Goal: Information Seeking & Learning: Learn about a topic

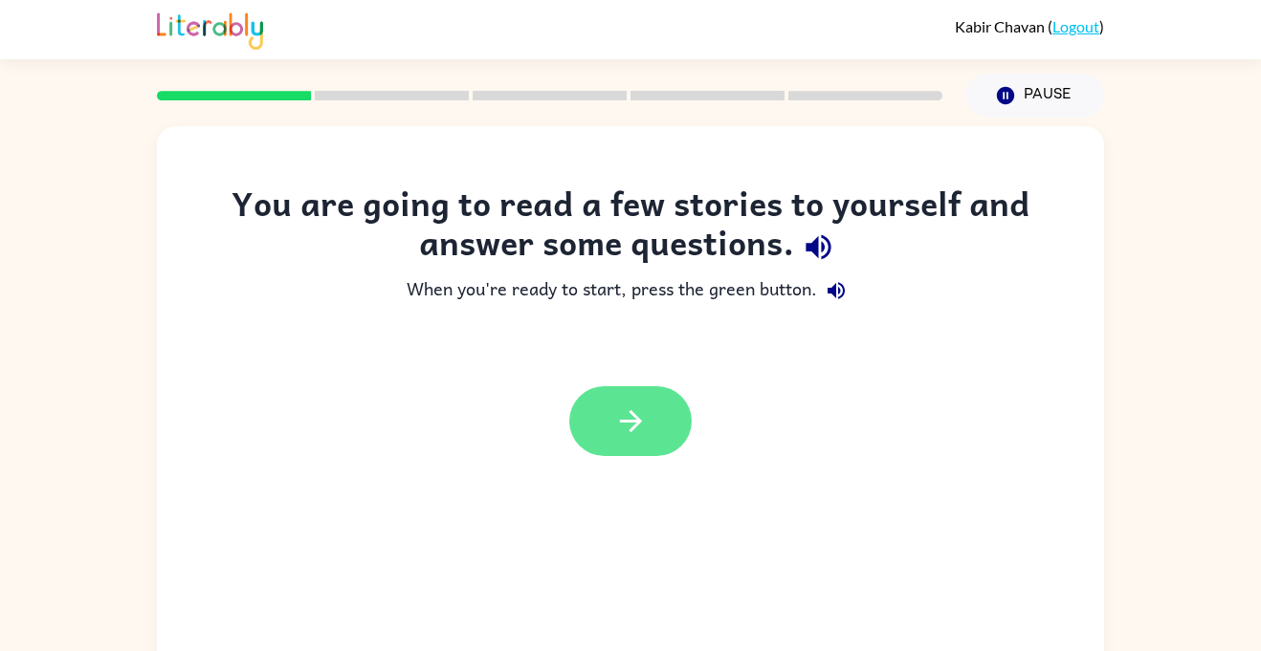
click at [627, 416] on icon "button" at bounding box center [630, 421] width 33 height 33
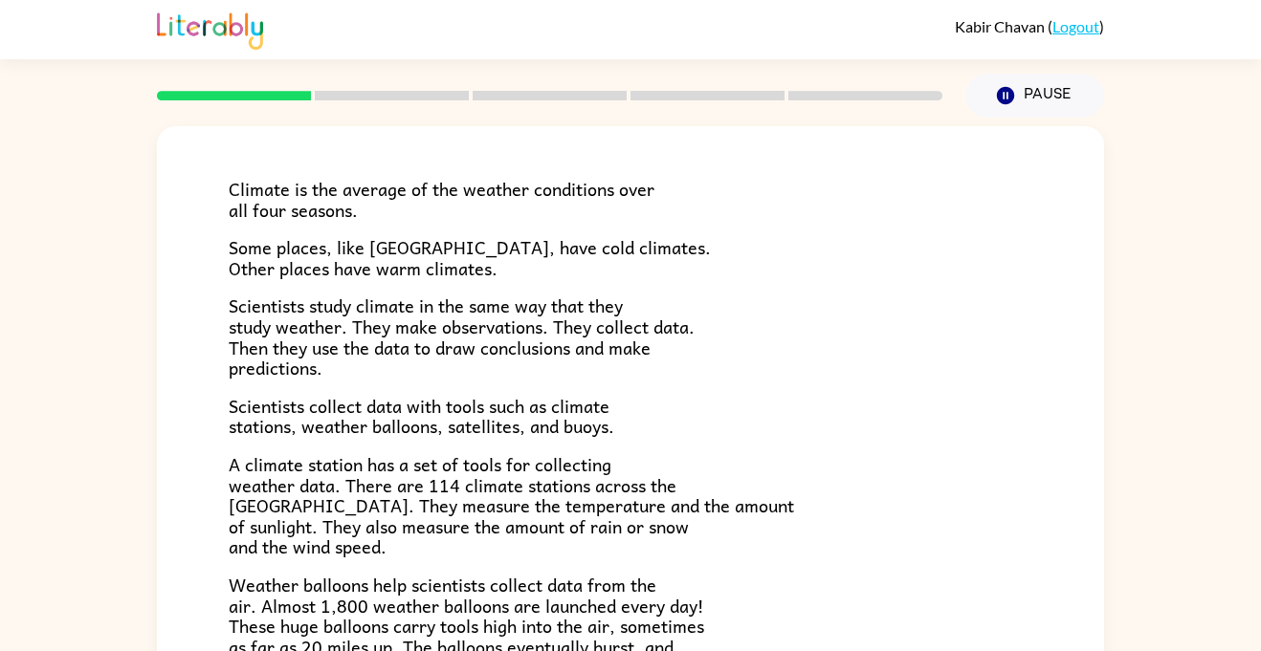
scroll to position [99, 0]
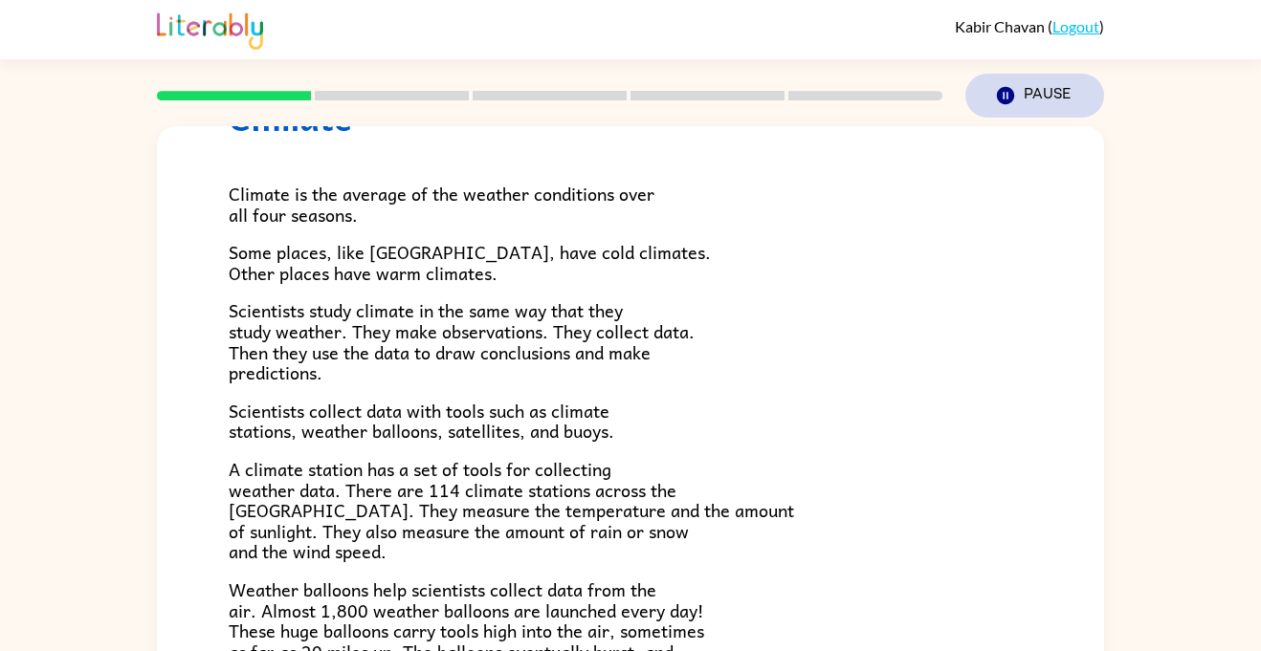
click at [1012, 101] on icon "Pause" at bounding box center [1005, 95] width 21 height 21
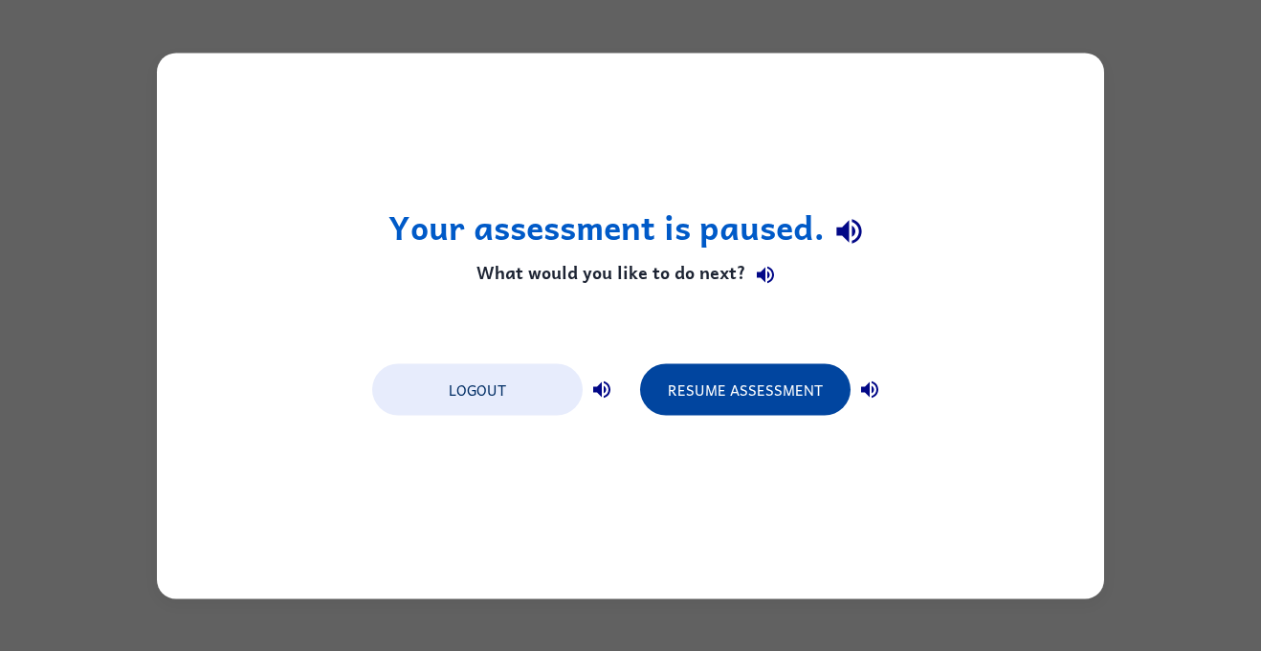
click at [738, 404] on button "Resume Assessment" at bounding box center [745, 389] width 210 height 52
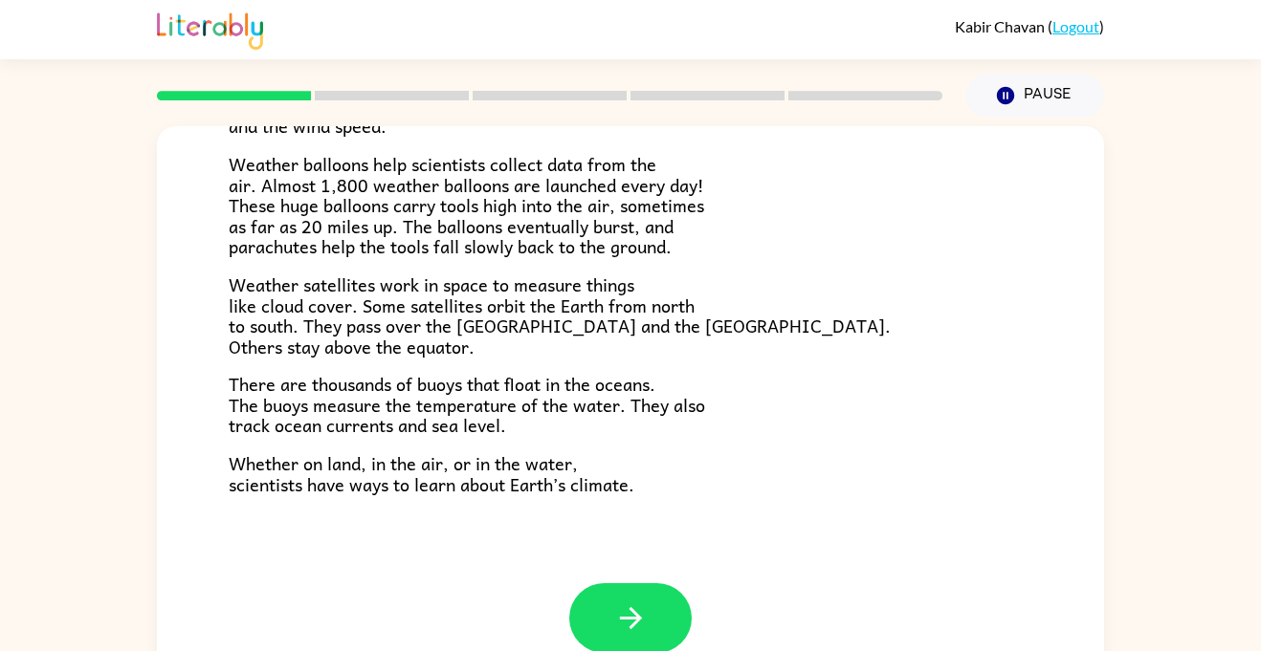
scroll to position [527, 0]
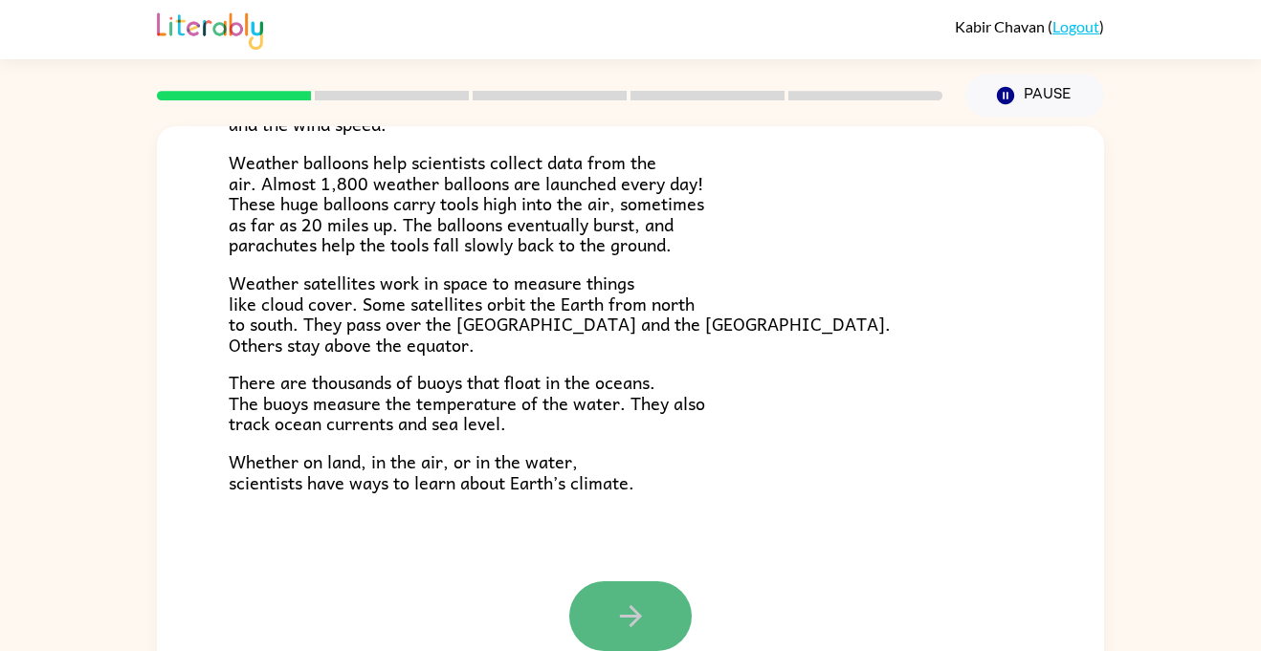
click at [583, 623] on button "button" at bounding box center [630, 617] width 122 height 70
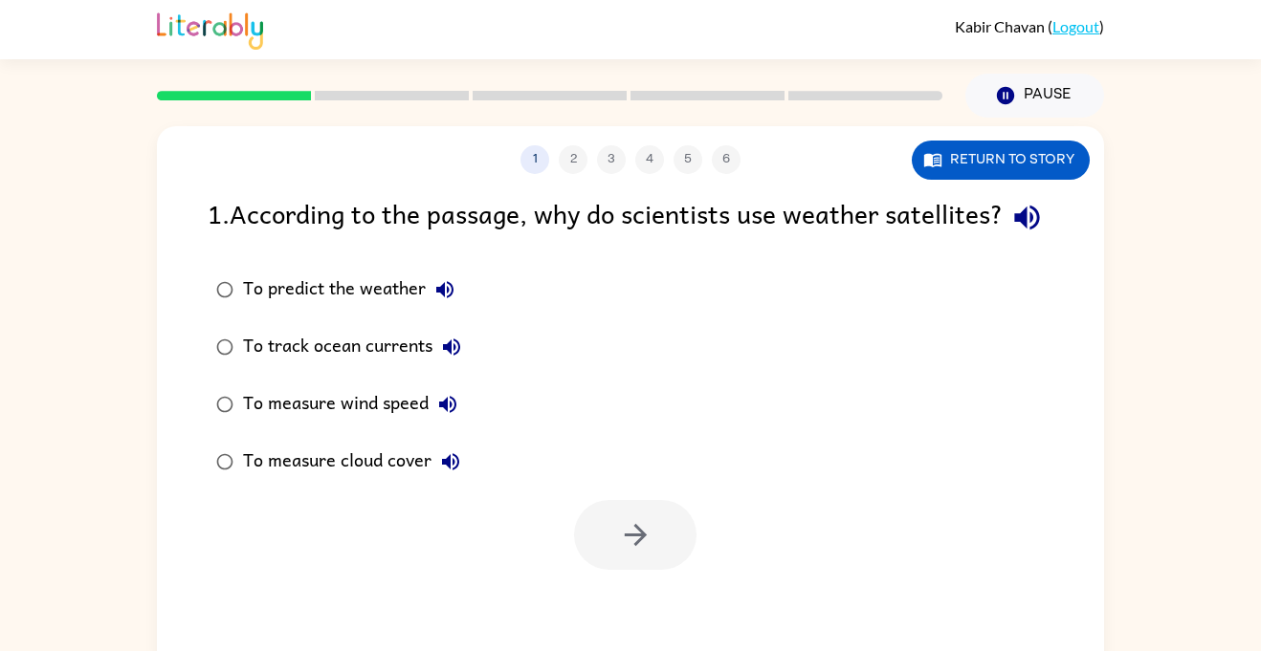
scroll to position [0, 0]
click at [366, 481] on div "To measure cloud cover" at bounding box center [356, 462] width 227 height 38
click at [651, 560] on button "button" at bounding box center [635, 535] width 122 height 70
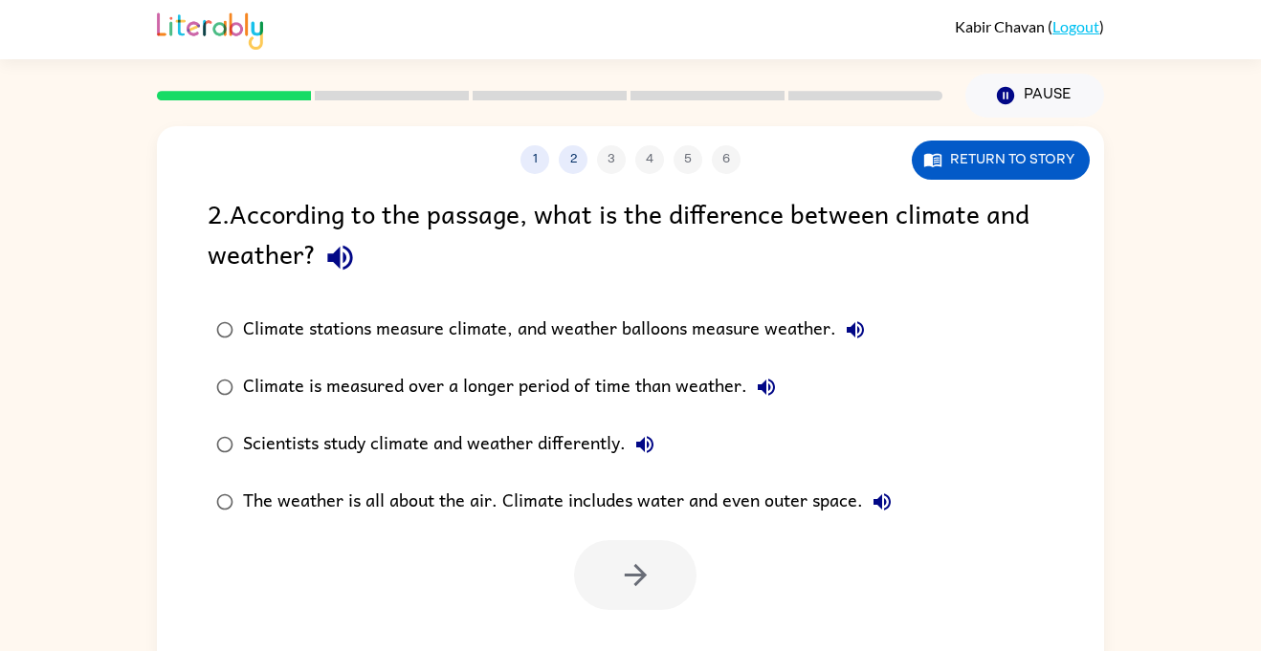
click at [692, 377] on div "Climate is measured over a longer period of time than weather." at bounding box center [514, 387] width 542 height 38
click at [649, 549] on button "button" at bounding box center [635, 575] width 122 height 70
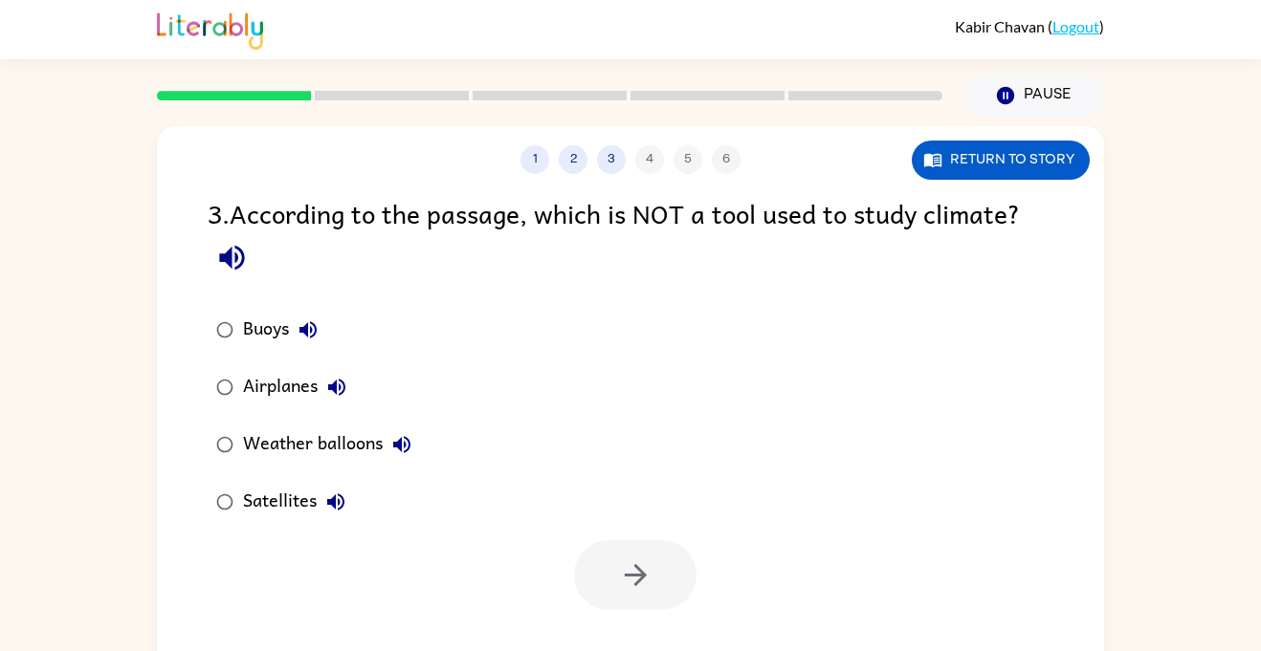
click at [471, 382] on div "Buoys Airplanes Weather balloons Satellites" at bounding box center [656, 416] width 896 height 230
click at [253, 385] on div "Airplanes" at bounding box center [299, 387] width 113 height 38
click at [641, 575] on icon "button" at bounding box center [635, 575] width 22 height 22
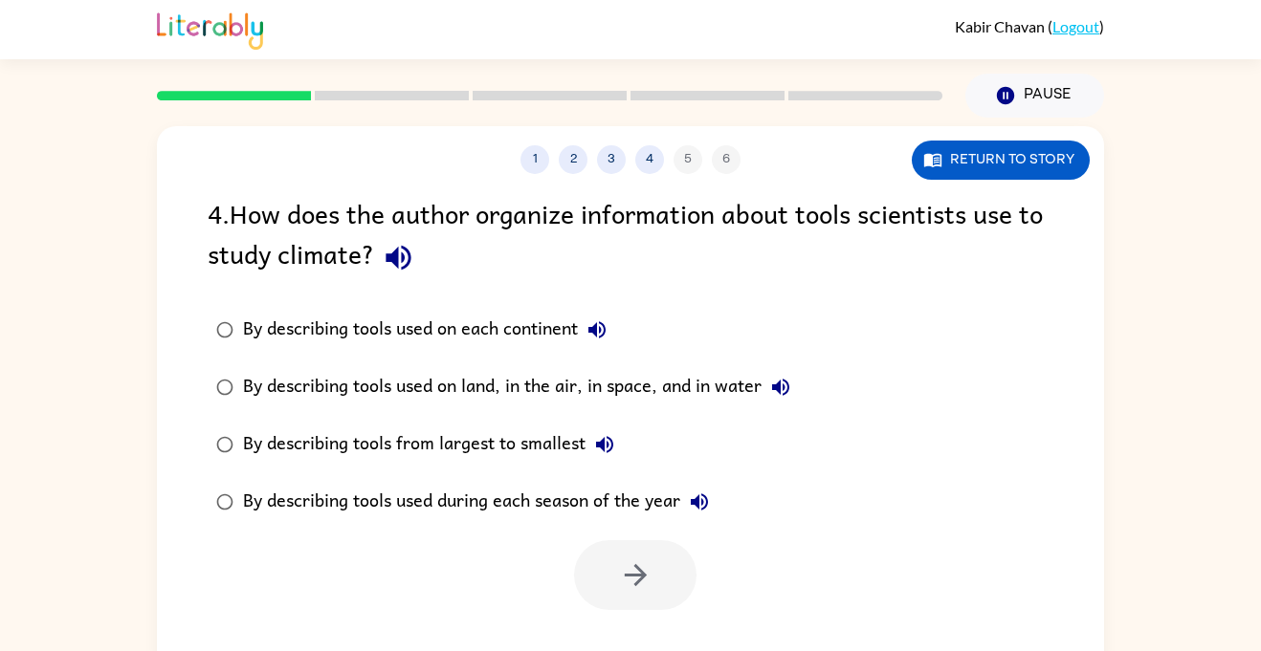
click at [598, 388] on div "By describing tools used on land, in the air, in space, and in water" at bounding box center [521, 387] width 557 height 38
click at [653, 602] on button "button" at bounding box center [635, 575] width 122 height 70
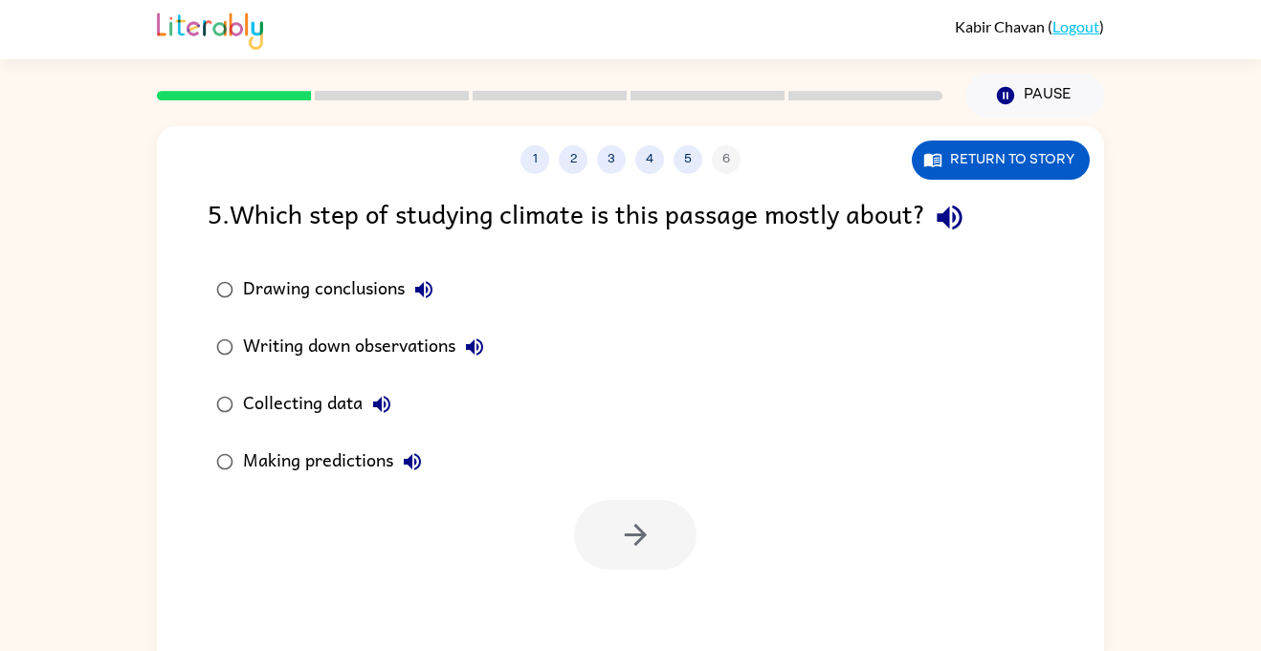
click at [297, 389] on div "Collecting data" at bounding box center [322, 404] width 158 height 38
click at [643, 523] on icon "button" at bounding box center [635, 534] width 33 height 33
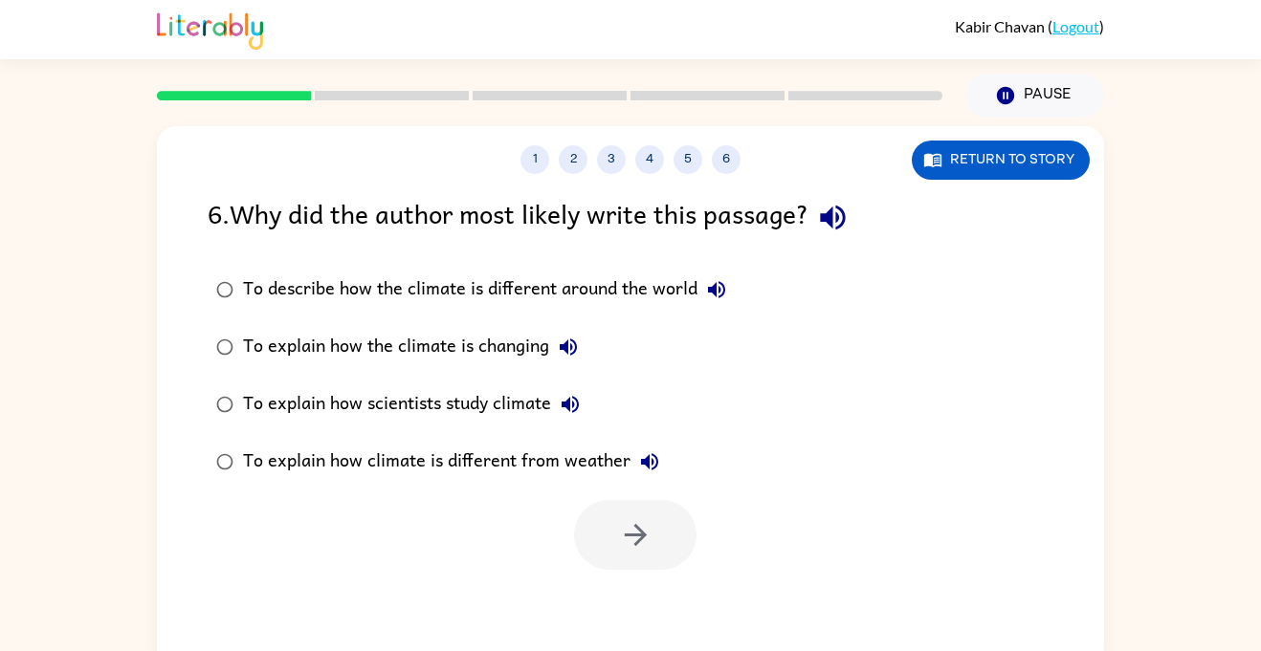
click at [525, 407] on div "To explain how scientists study climate" at bounding box center [416, 404] width 346 height 38
click at [622, 533] on icon "button" at bounding box center [635, 534] width 33 height 33
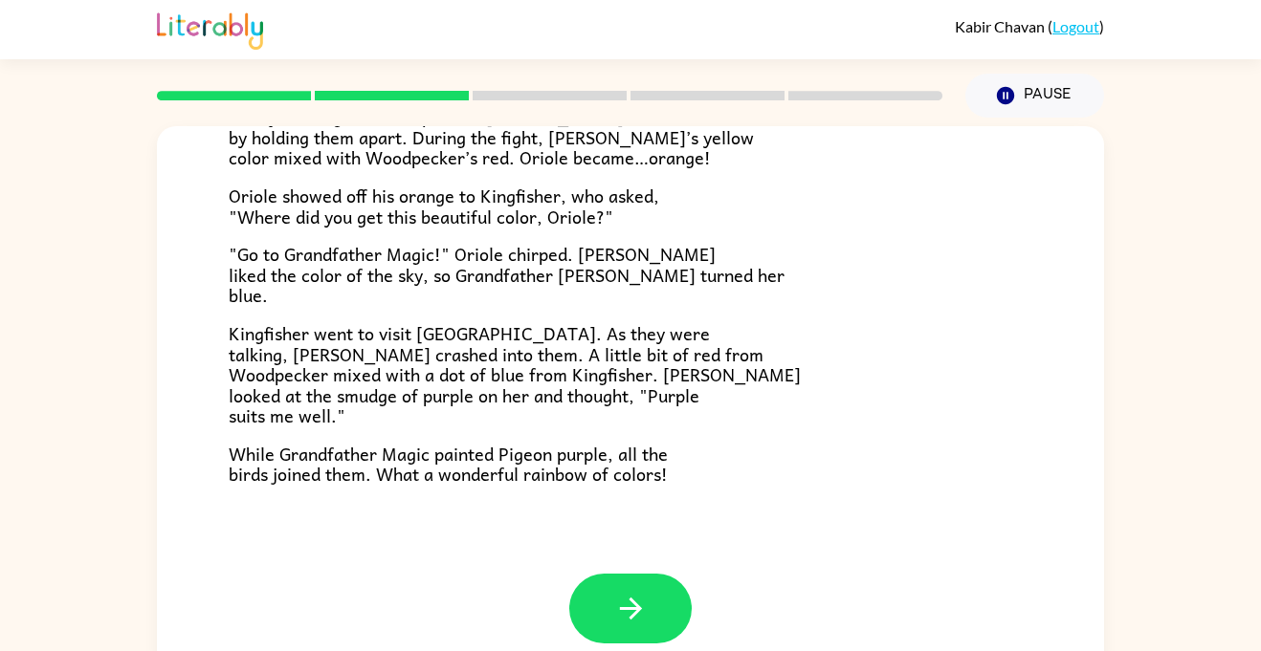
scroll to position [21, 0]
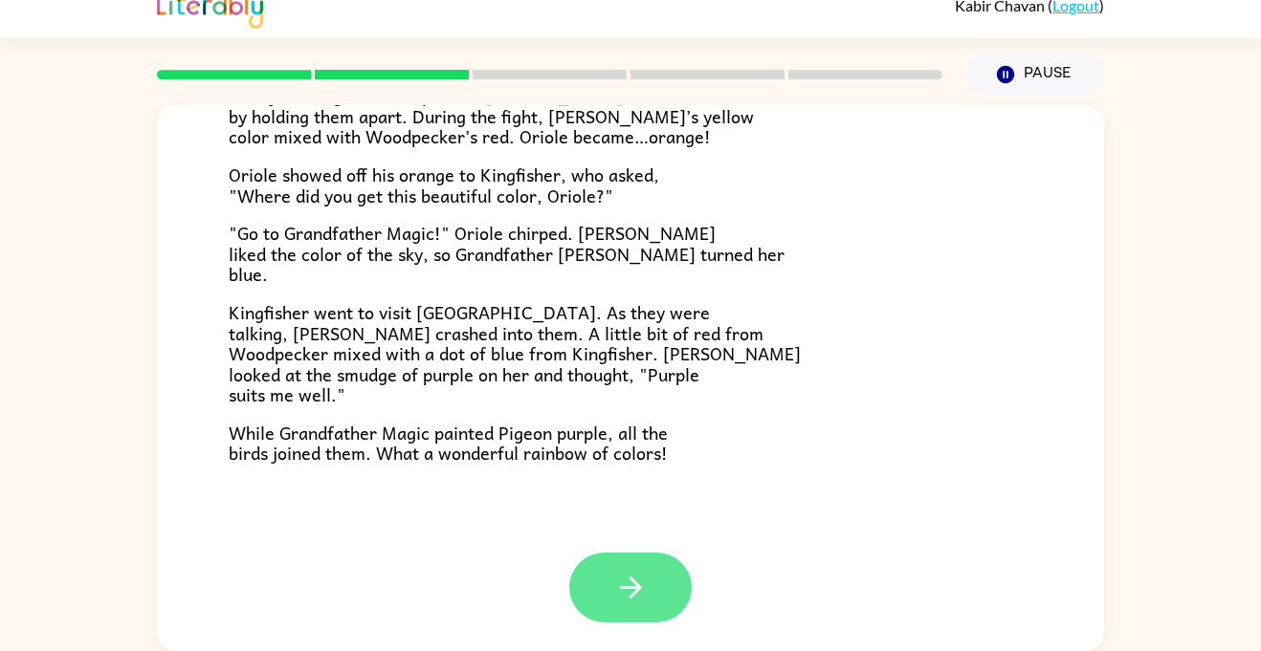
click at [619, 592] on icon "button" at bounding box center [630, 587] width 33 height 33
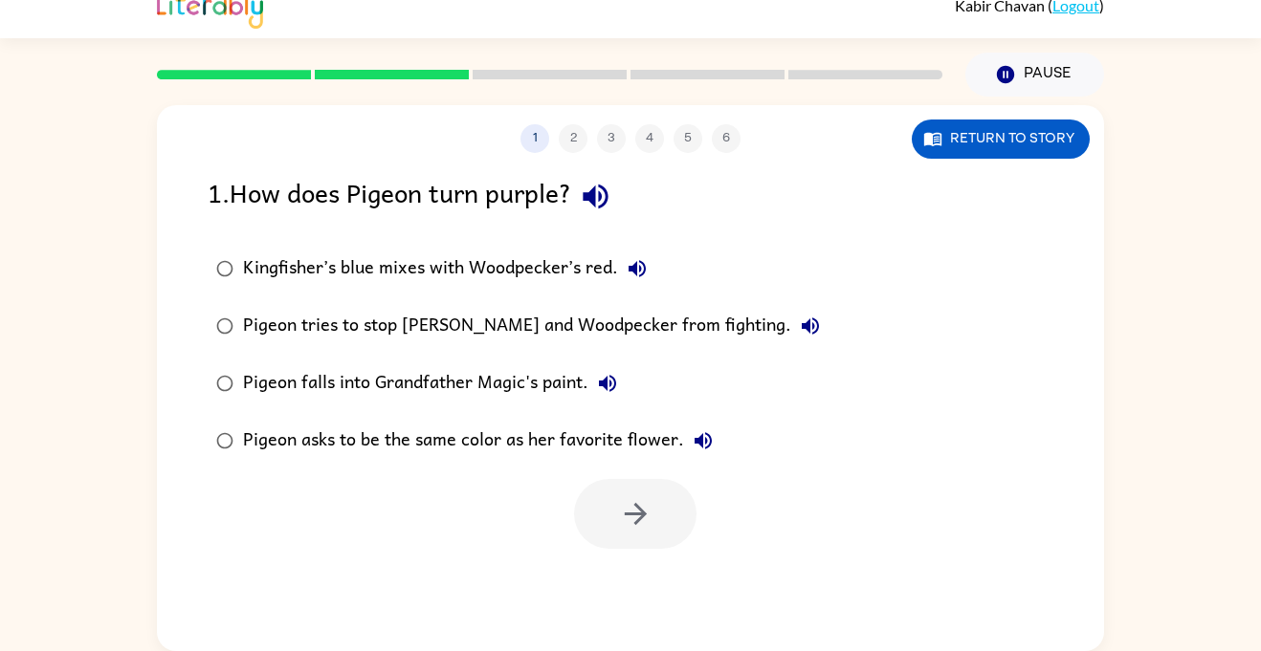
click at [543, 272] on div "Kingfisher’s blue mixes with Woodpecker’s red." at bounding box center [449, 269] width 413 height 38
click at [667, 502] on button "button" at bounding box center [635, 514] width 122 height 70
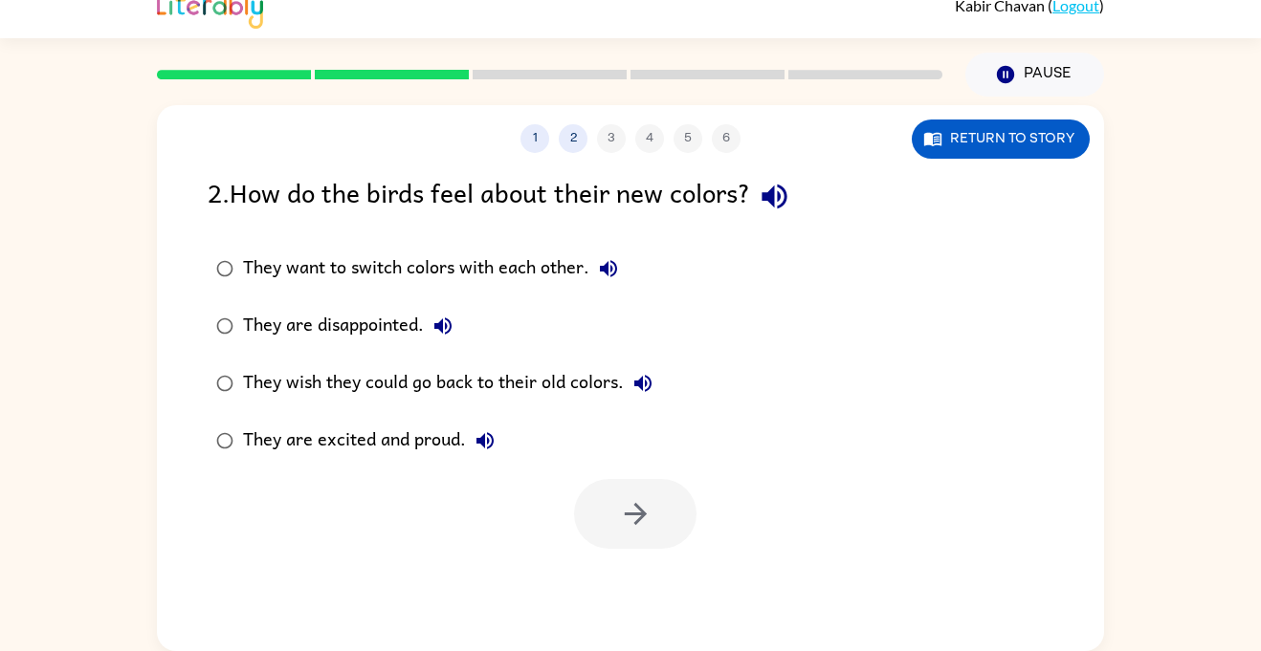
click at [414, 450] on div "They are excited and proud." at bounding box center [373, 441] width 261 height 38
click at [668, 527] on button "button" at bounding box center [635, 514] width 122 height 70
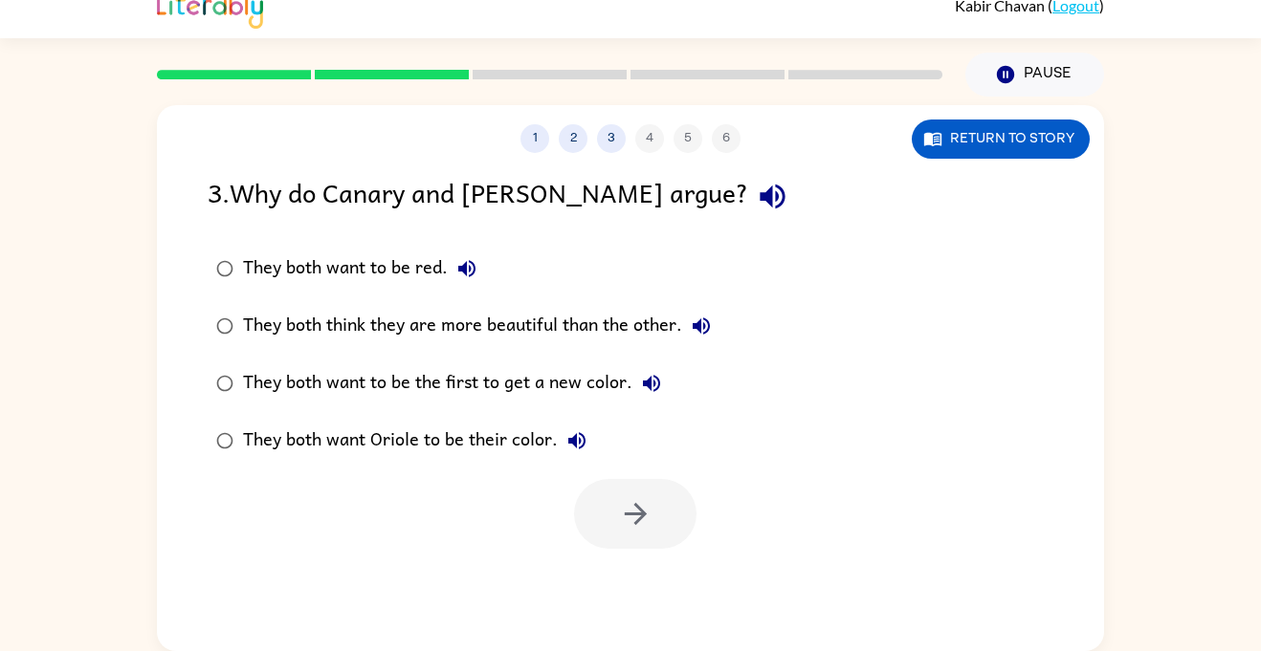
click at [611, 322] on div "They both think they are more beautiful than the other." at bounding box center [481, 326] width 477 height 38
click at [644, 510] on icon "button" at bounding box center [635, 513] width 33 height 33
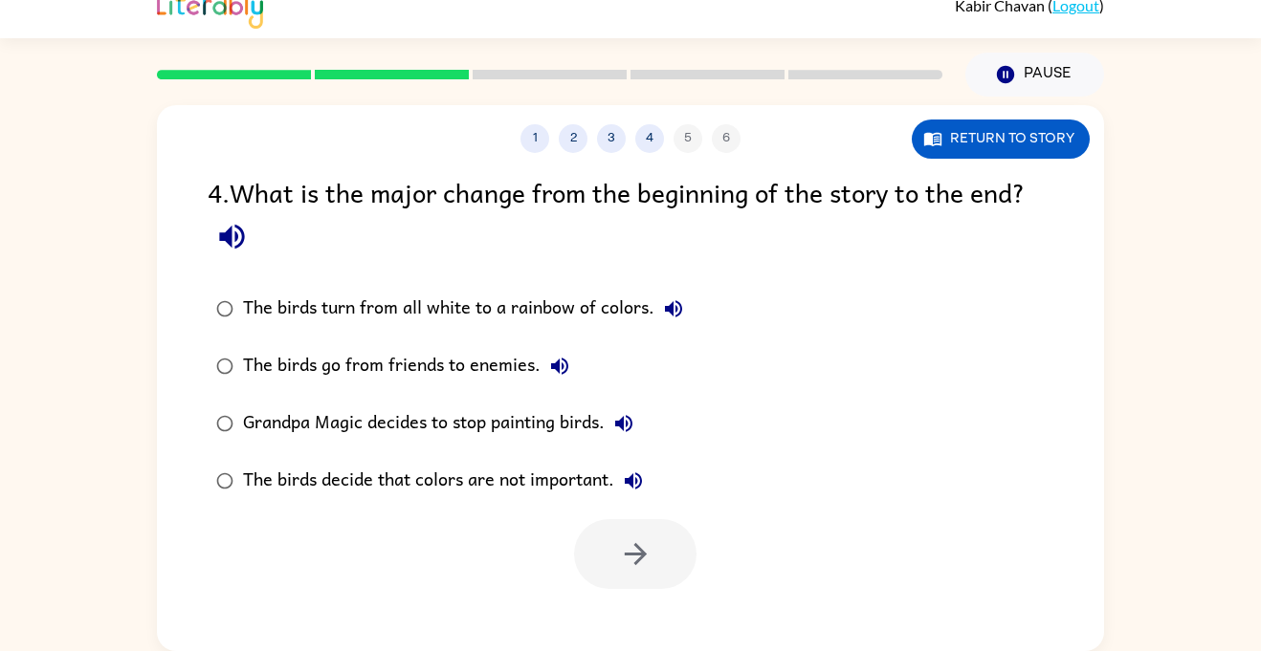
click at [516, 305] on div "The birds turn from all white to a rainbow of colors." at bounding box center [468, 309] width 450 height 38
click at [652, 561] on button "button" at bounding box center [635, 554] width 122 height 70
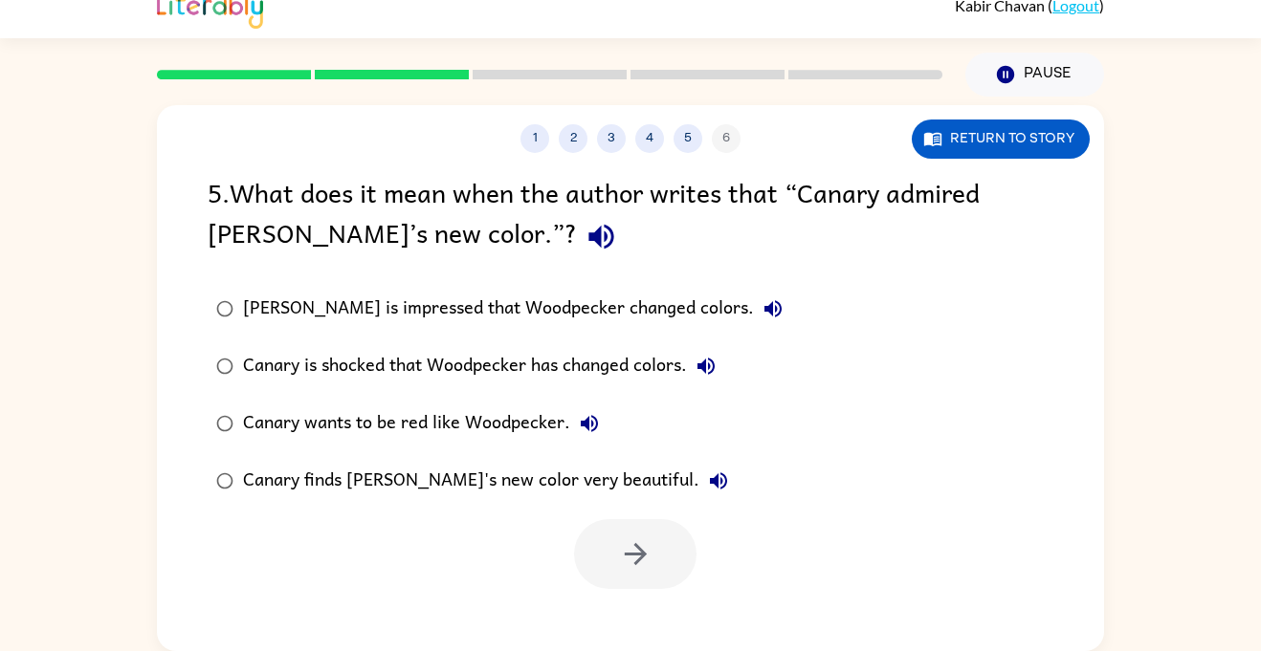
click at [599, 494] on div "Canary finds [PERSON_NAME]'s new color very beautiful." at bounding box center [490, 481] width 495 height 38
click at [666, 560] on button "button" at bounding box center [635, 554] width 122 height 70
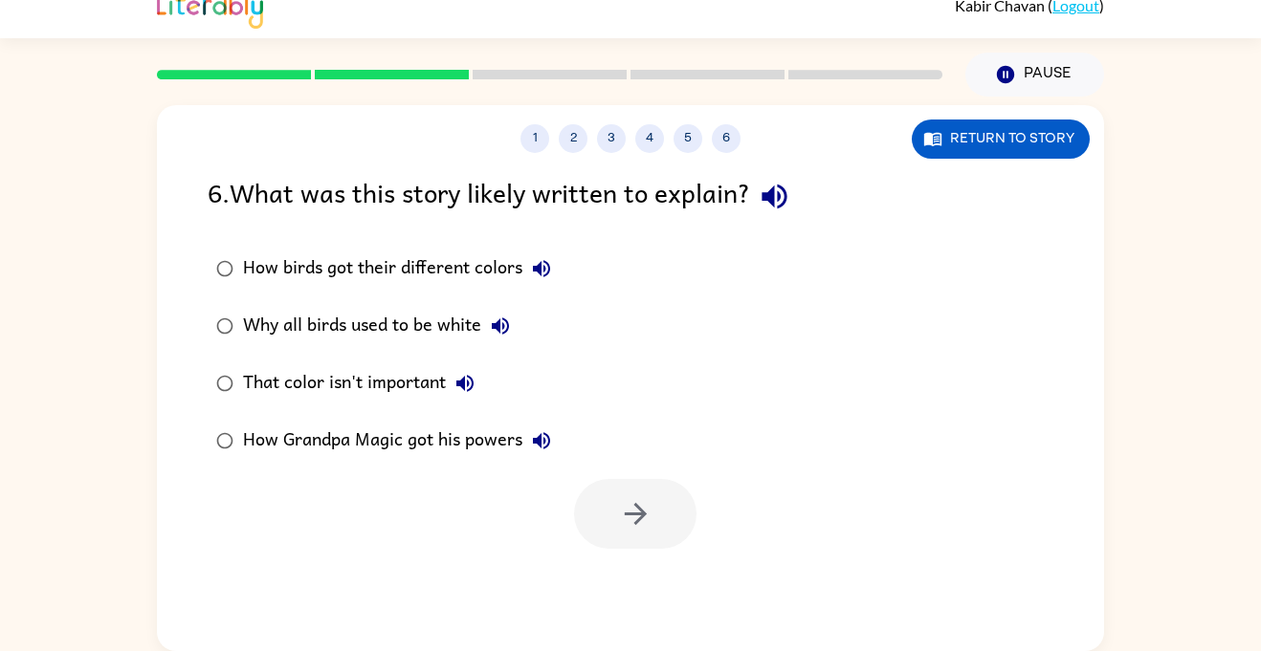
click at [481, 267] on div "How birds got their different colors" at bounding box center [402, 269] width 318 height 38
click at [658, 523] on button "button" at bounding box center [635, 514] width 122 height 70
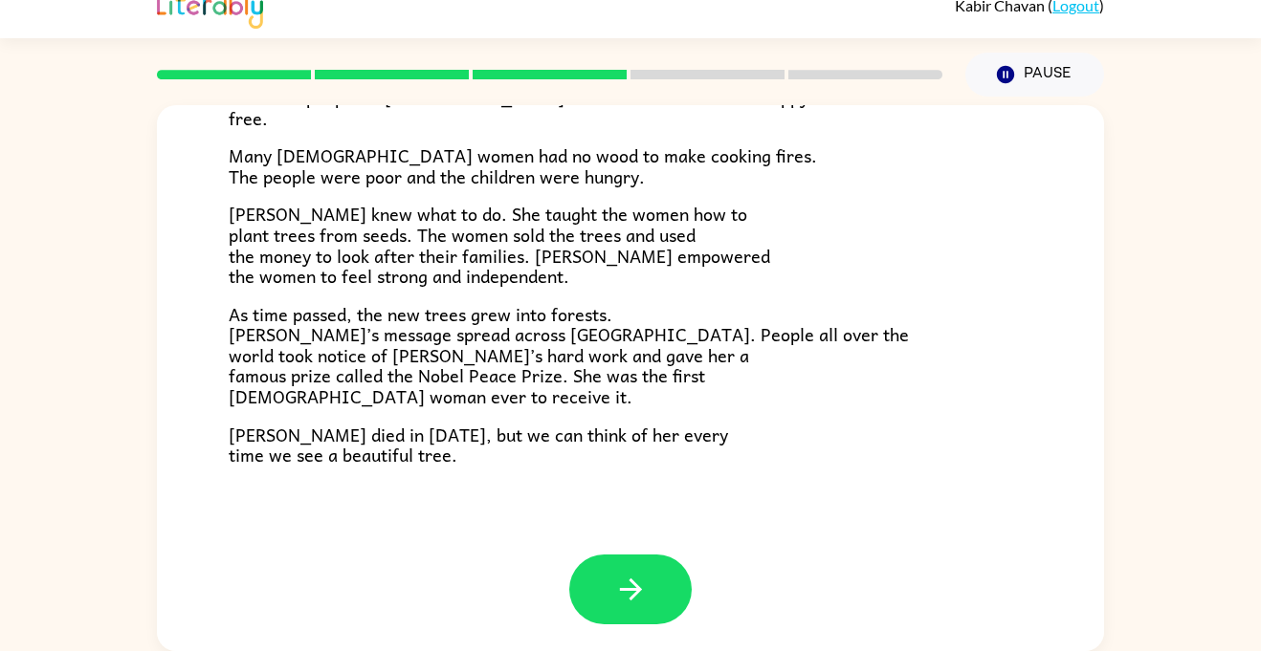
scroll to position [539, 0]
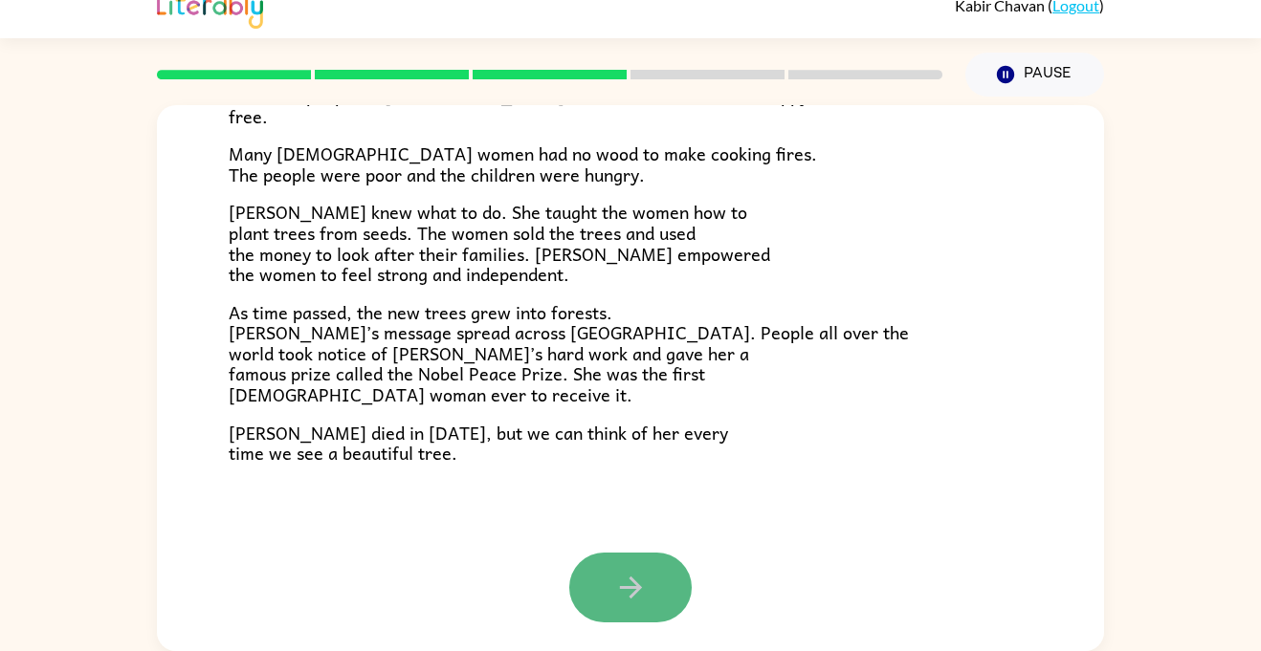
click at [622, 568] on button "button" at bounding box center [630, 588] width 122 height 70
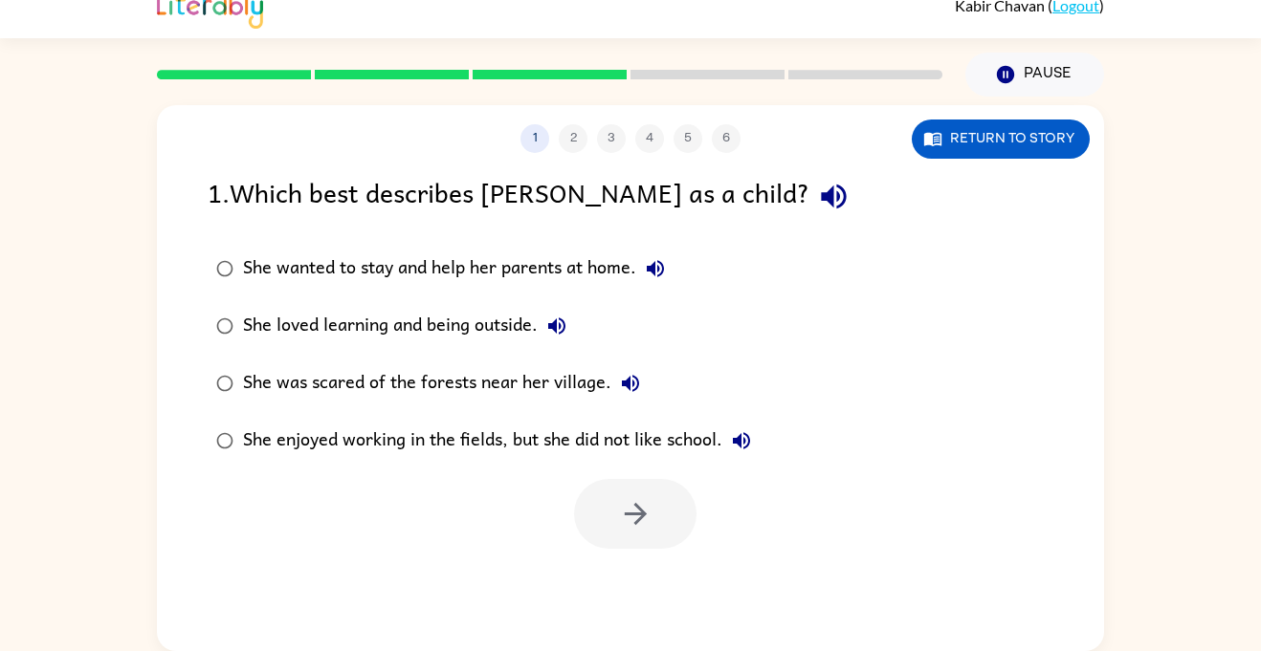
click at [534, 320] on div "She loved learning and being outside." at bounding box center [409, 326] width 333 height 38
click at [658, 495] on button "button" at bounding box center [635, 514] width 122 height 70
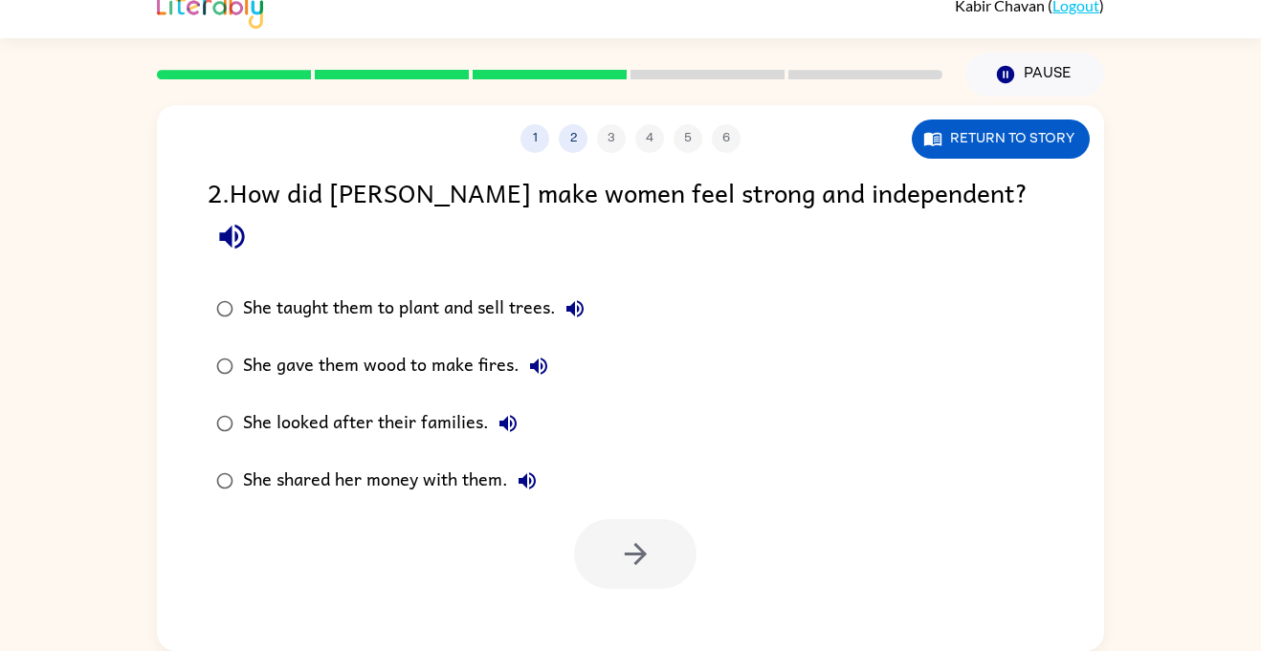
click at [450, 290] on div "She taught them to plant and sell trees." at bounding box center [418, 309] width 351 height 38
click at [623, 538] on icon "button" at bounding box center [635, 554] width 33 height 33
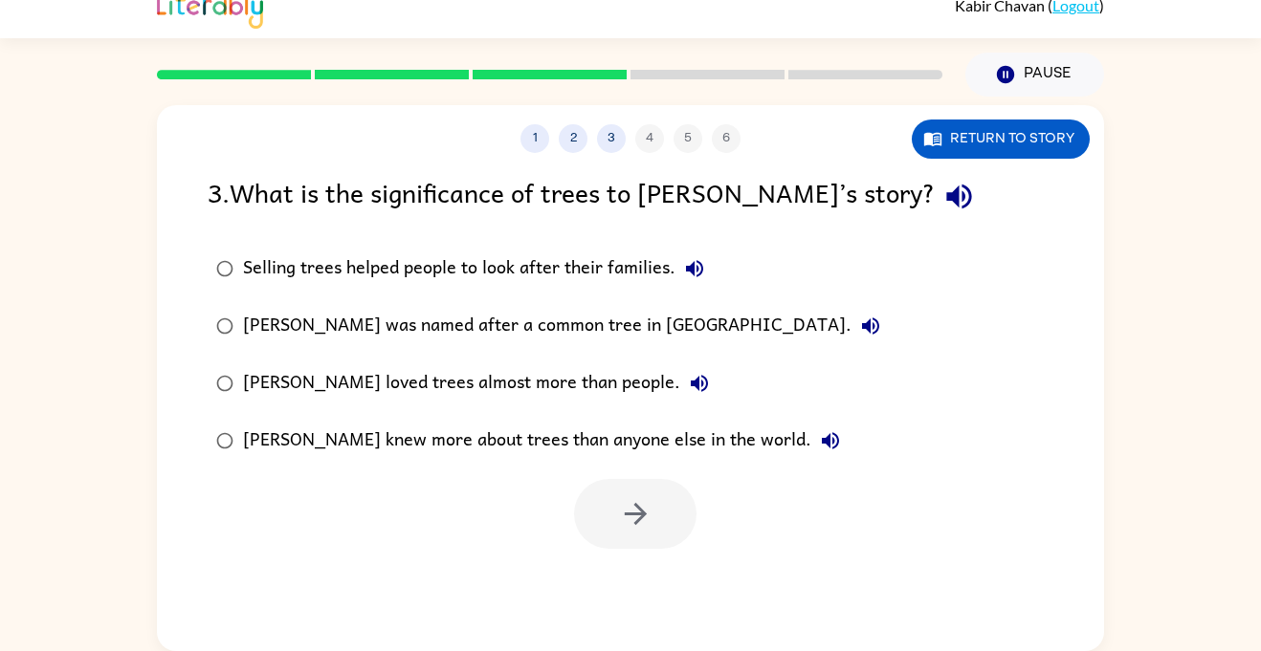
click at [659, 270] on div "Selling trees helped people to look after their families." at bounding box center [478, 269] width 471 height 38
click at [642, 541] on button "button" at bounding box center [635, 514] width 122 height 70
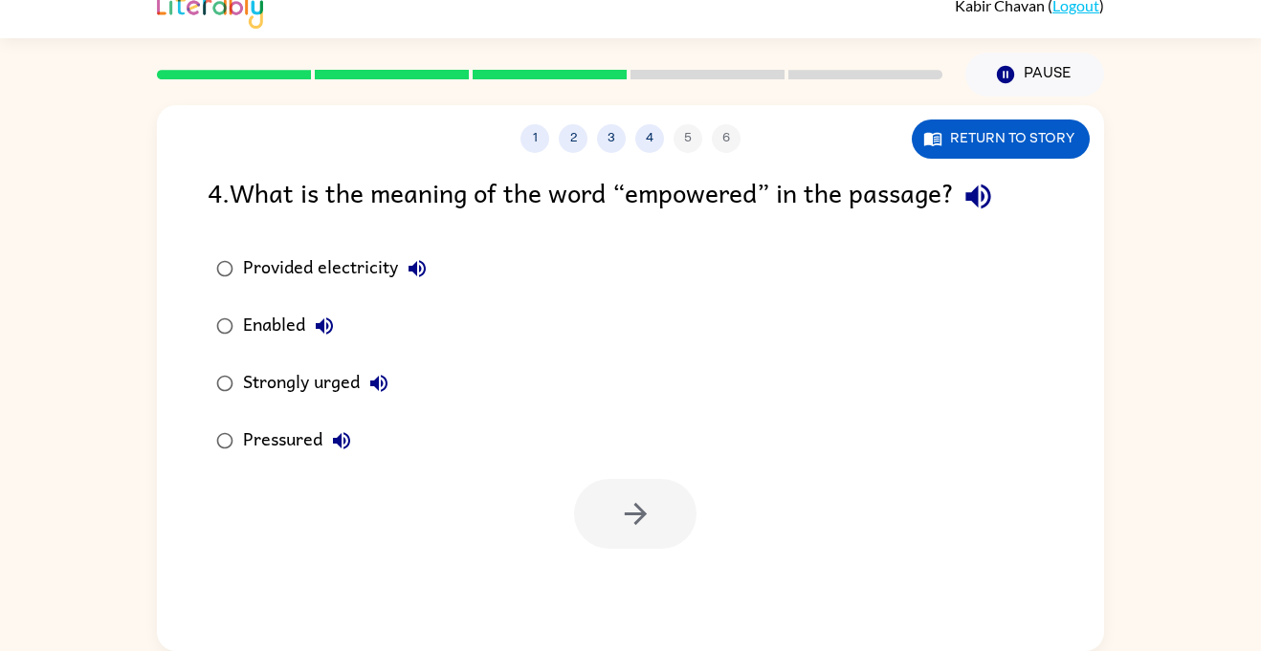
click at [293, 367] on div "Strongly urged" at bounding box center [320, 383] width 155 height 38
click at [650, 514] on icon "button" at bounding box center [635, 513] width 33 height 33
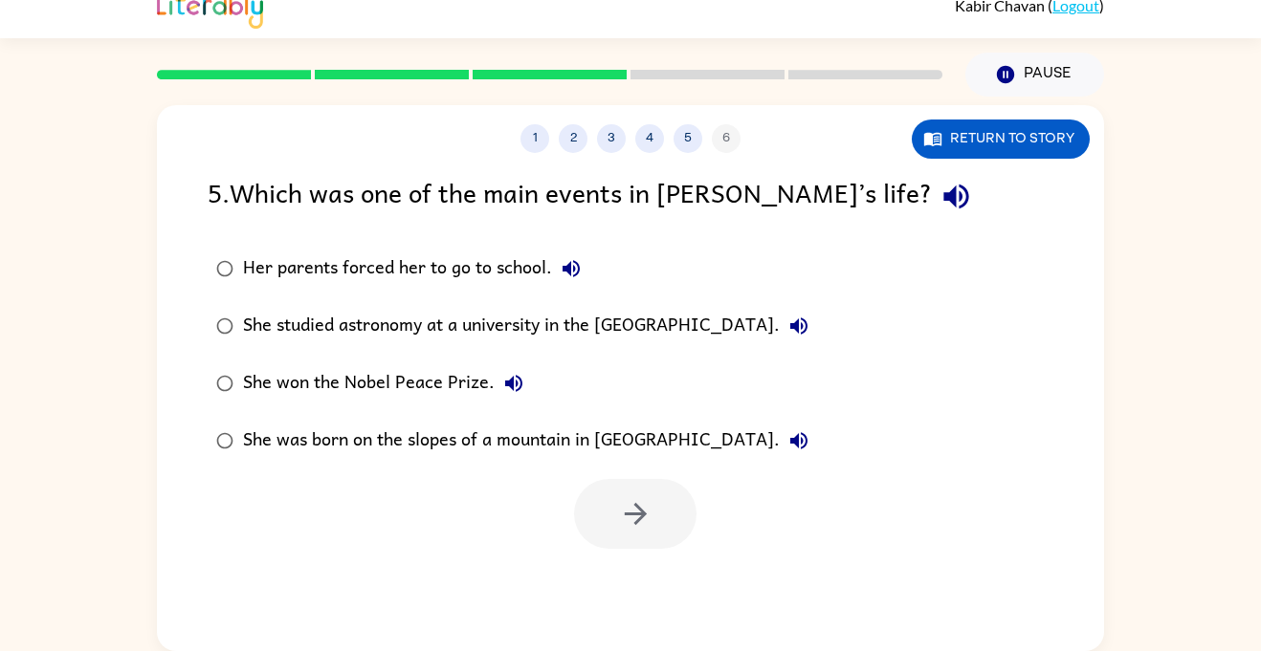
click at [423, 379] on div "She won the Nobel Peace Prize." at bounding box center [388, 383] width 290 height 38
click at [648, 530] on icon "button" at bounding box center [635, 513] width 33 height 33
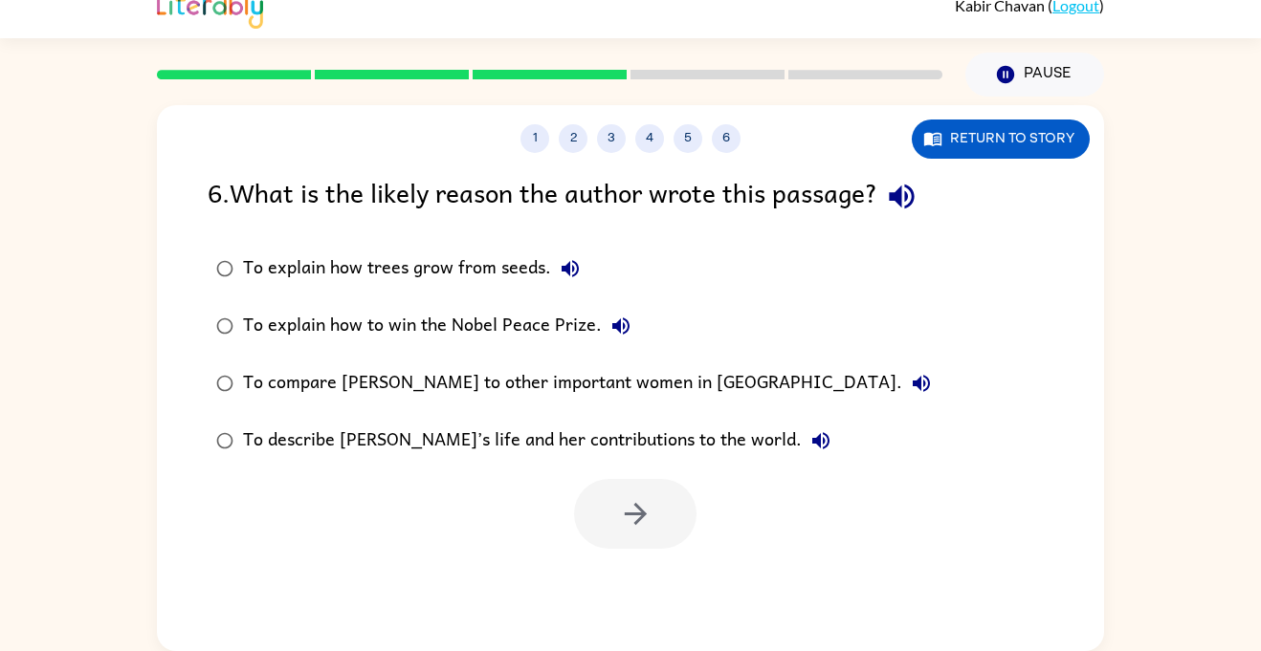
click at [336, 273] on div "To explain how trees grow from seeds." at bounding box center [416, 269] width 346 height 38
click at [607, 443] on div "To describe [PERSON_NAME]’s life and her contributions to the world." at bounding box center [541, 441] width 597 height 38
click at [616, 524] on button "button" at bounding box center [635, 514] width 122 height 70
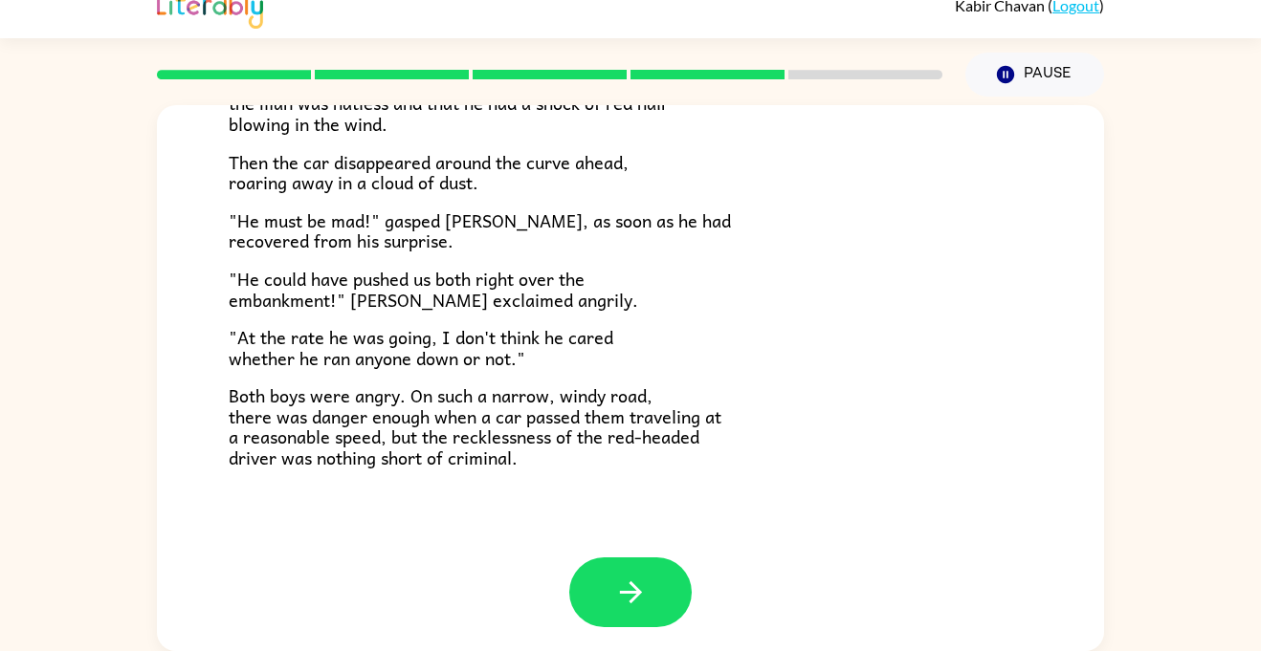
scroll to position [531, 0]
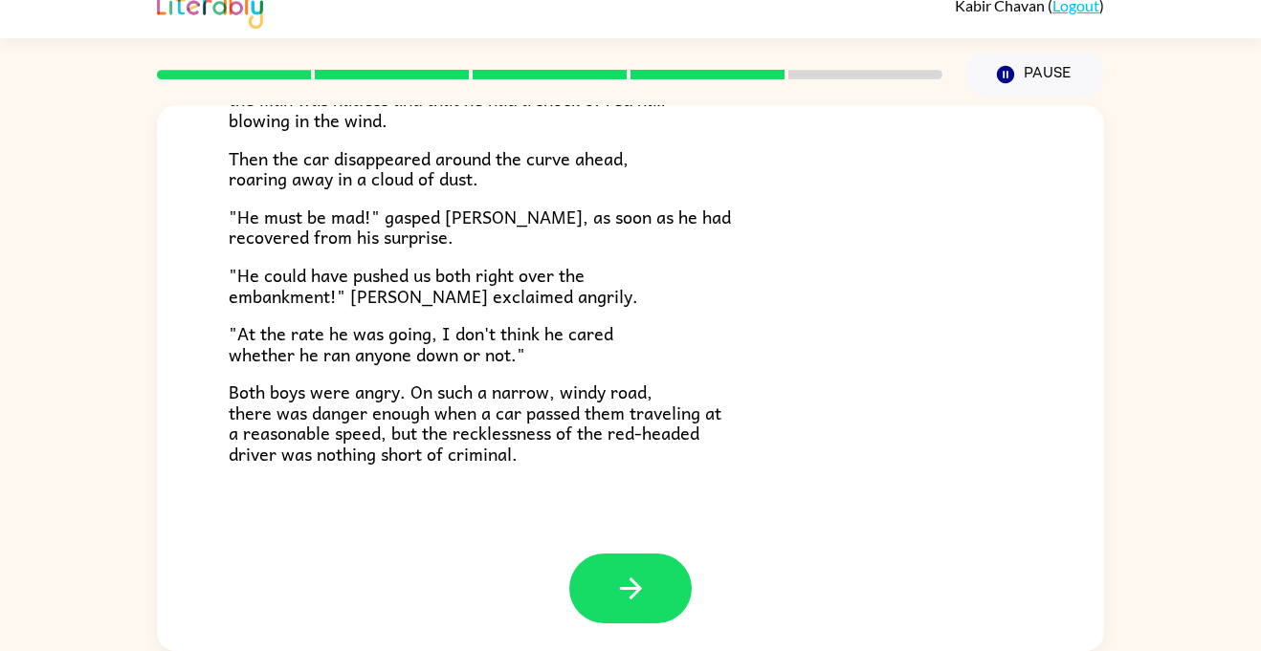
click at [870, 117] on p "The car was traveling at too great a speed to allow [PERSON_NAME] to distinguis…" at bounding box center [631, 89] width 804 height 82
click at [650, 594] on button "button" at bounding box center [630, 589] width 122 height 70
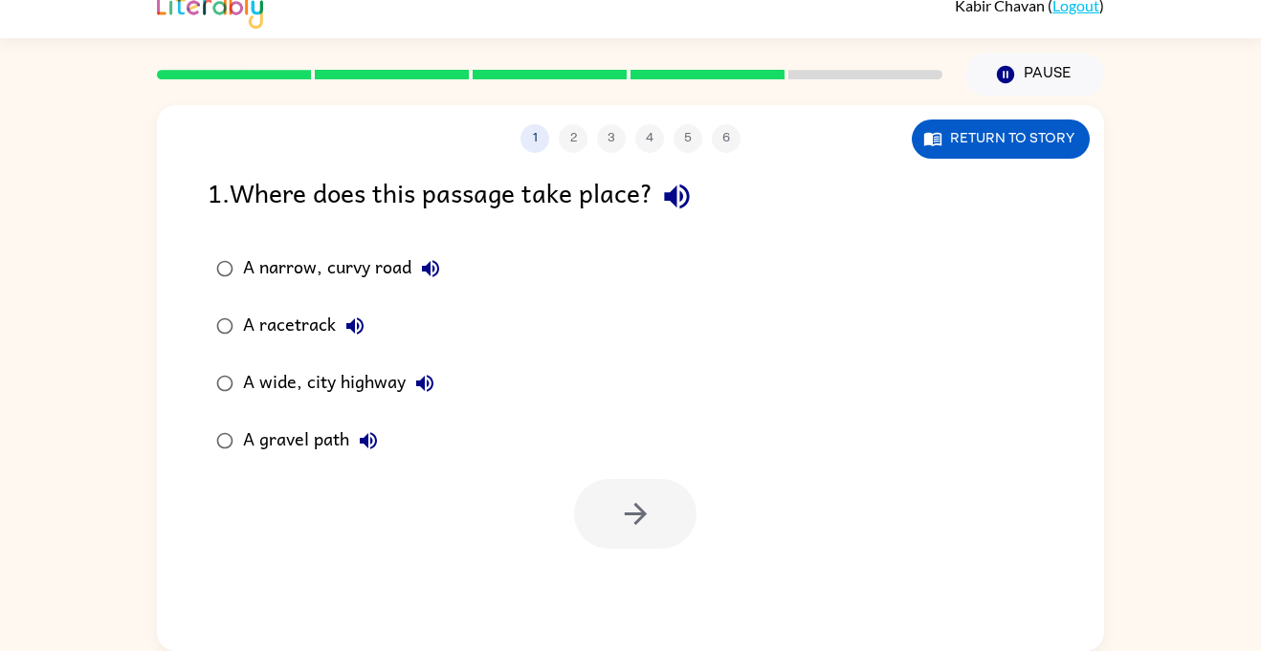
click at [351, 263] on div "A narrow, curvy road" at bounding box center [346, 269] width 207 height 38
click at [646, 524] on icon "button" at bounding box center [635, 513] width 33 height 33
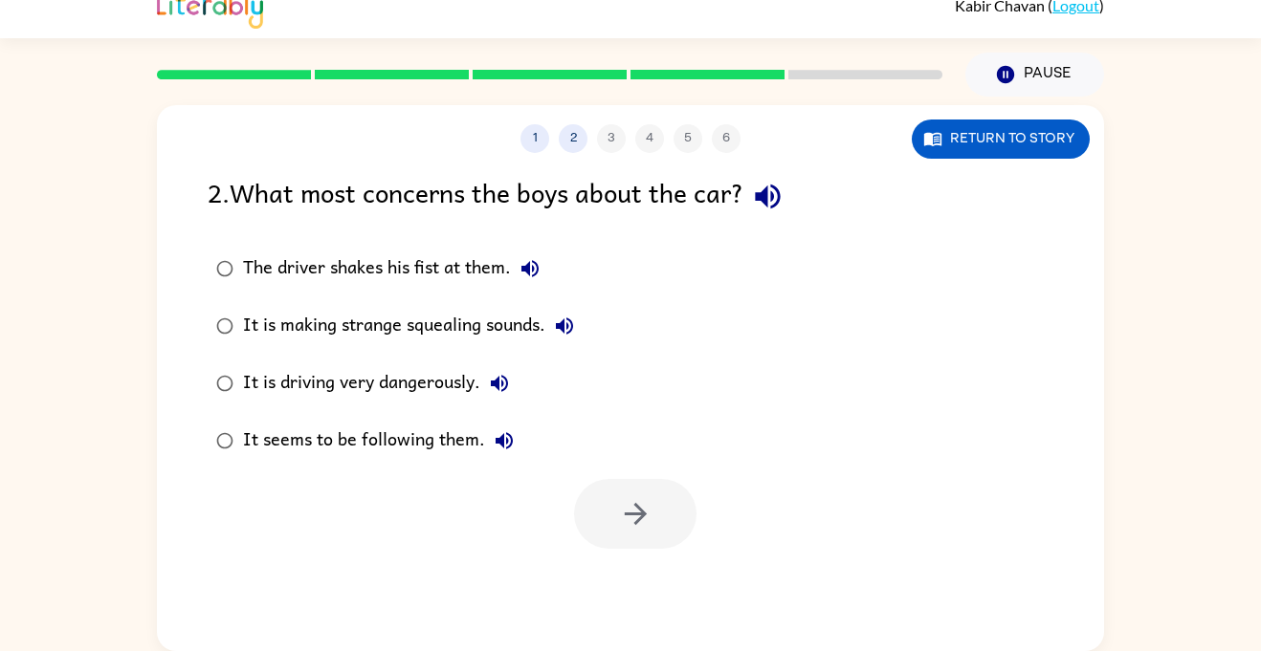
click at [502, 329] on div "It is making strange squealing sounds." at bounding box center [413, 326] width 341 height 38
click at [673, 537] on button "button" at bounding box center [635, 514] width 122 height 70
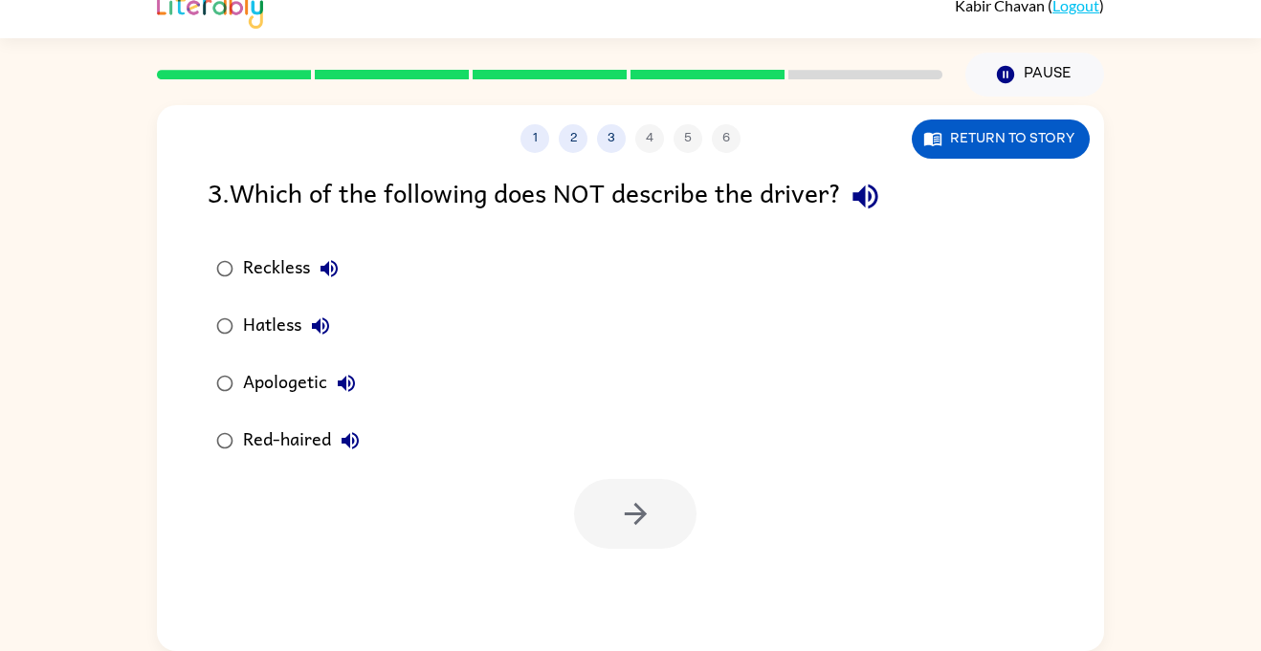
click at [268, 268] on div "Reckless" at bounding box center [295, 269] width 105 height 38
click at [640, 494] on button "button" at bounding box center [635, 514] width 122 height 70
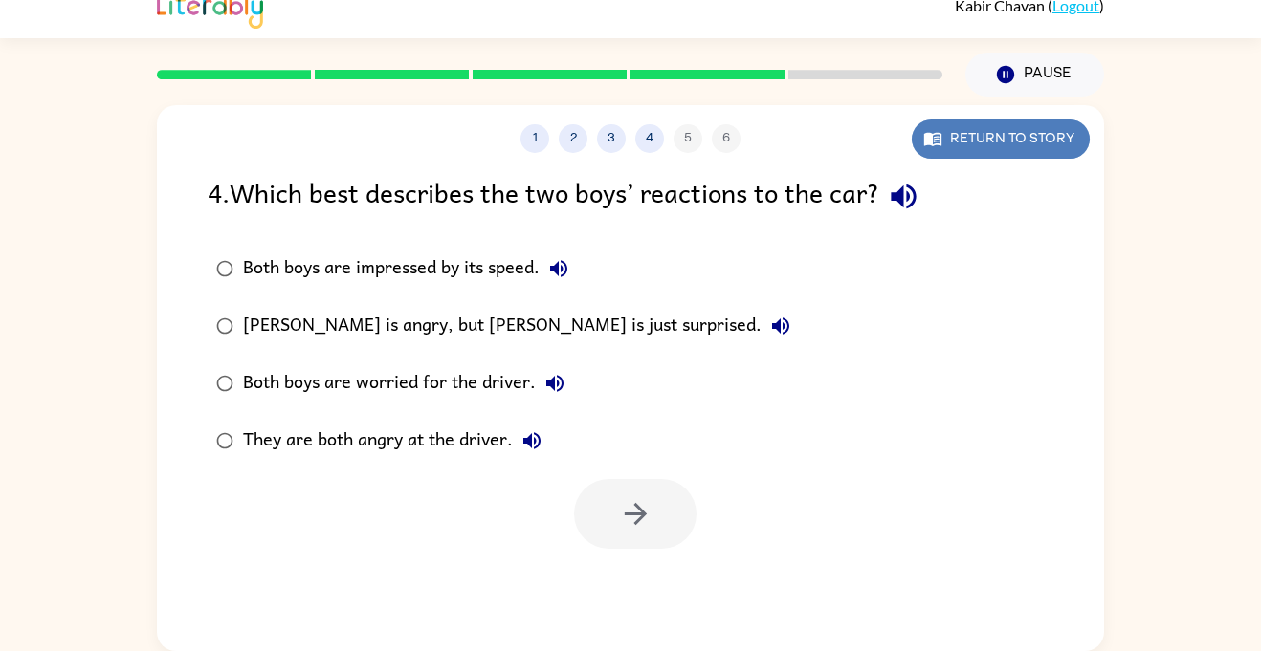
click at [1000, 147] on button "Return to story" at bounding box center [1001, 139] width 178 height 39
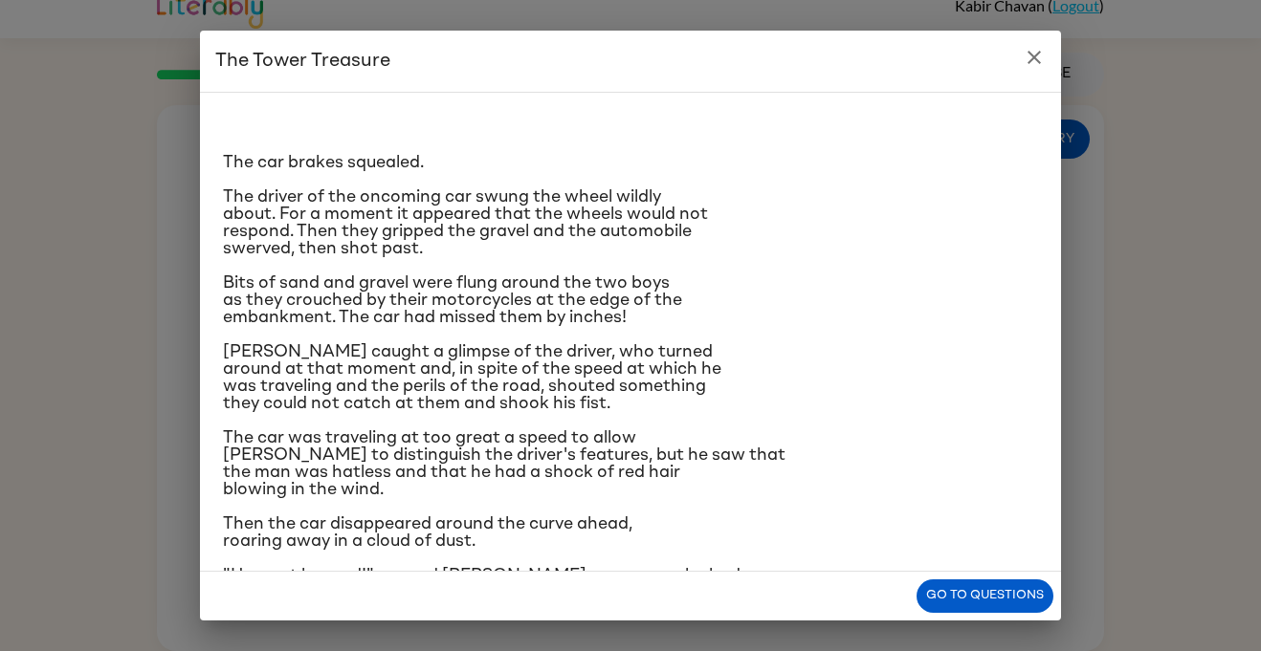
scroll to position [253, 0]
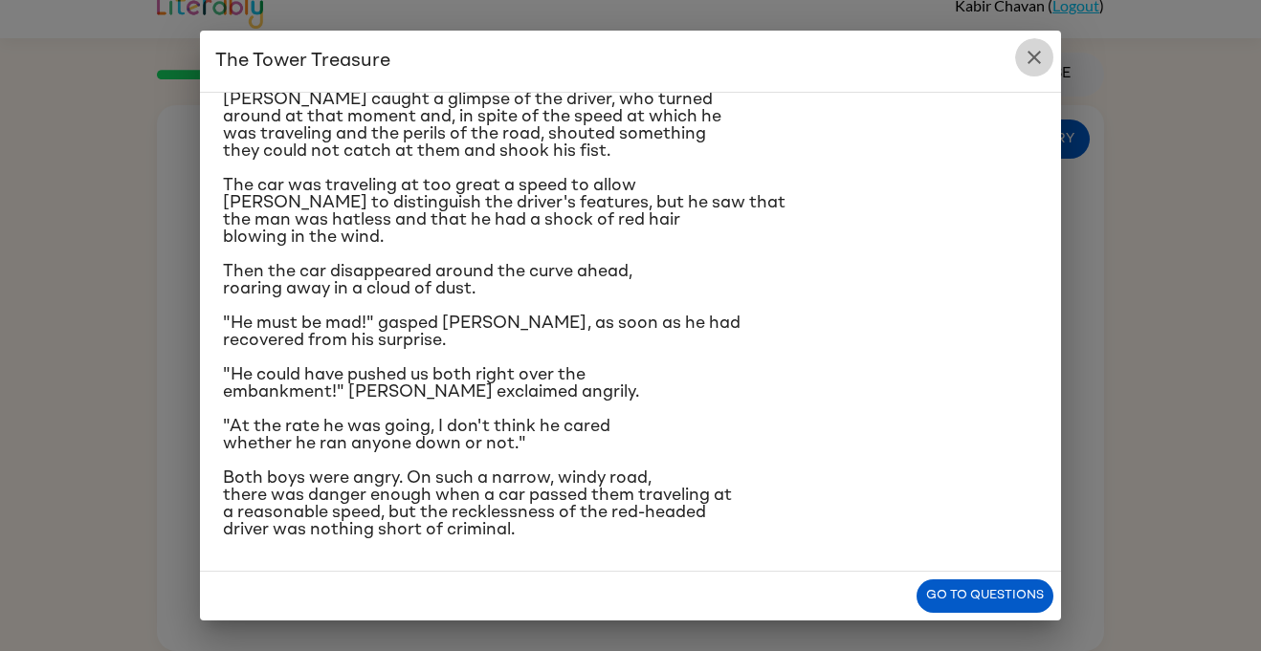
click at [1043, 60] on icon "close" at bounding box center [1034, 57] width 23 height 23
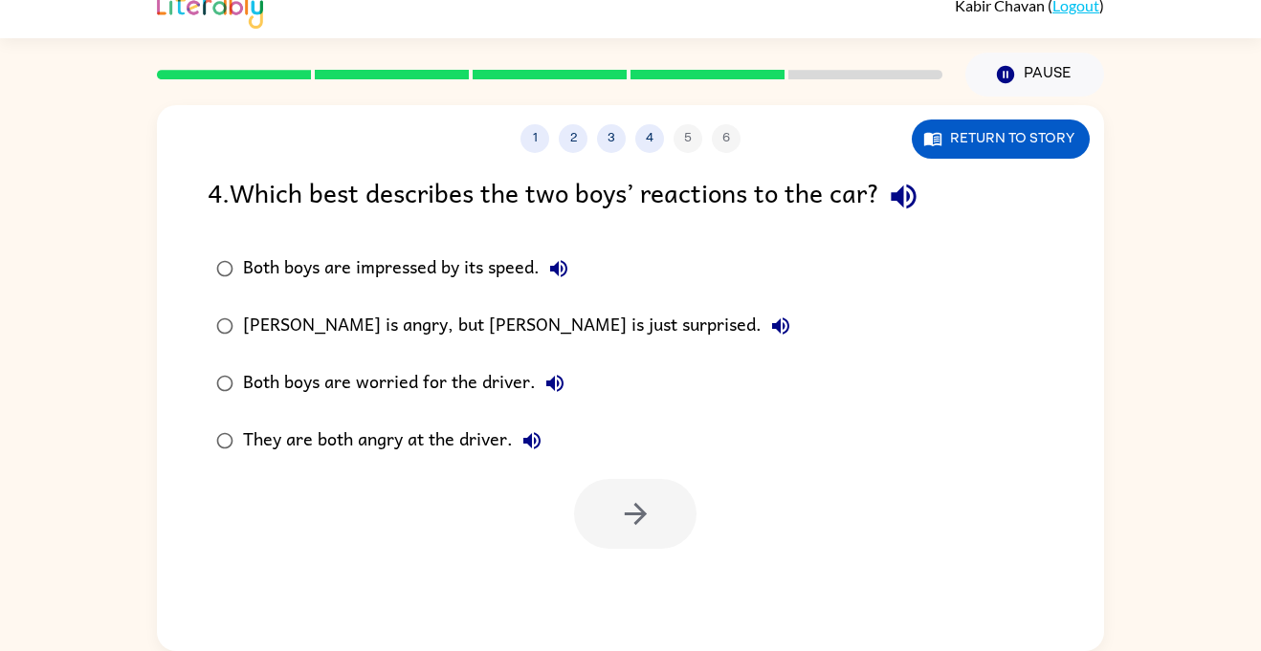
click at [343, 449] on div "They are both angry at the driver." at bounding box center [397, 441] width 308 height 38
click at [629, 501] on icon "button" at bounding box center [635, 513] width 33 height 33
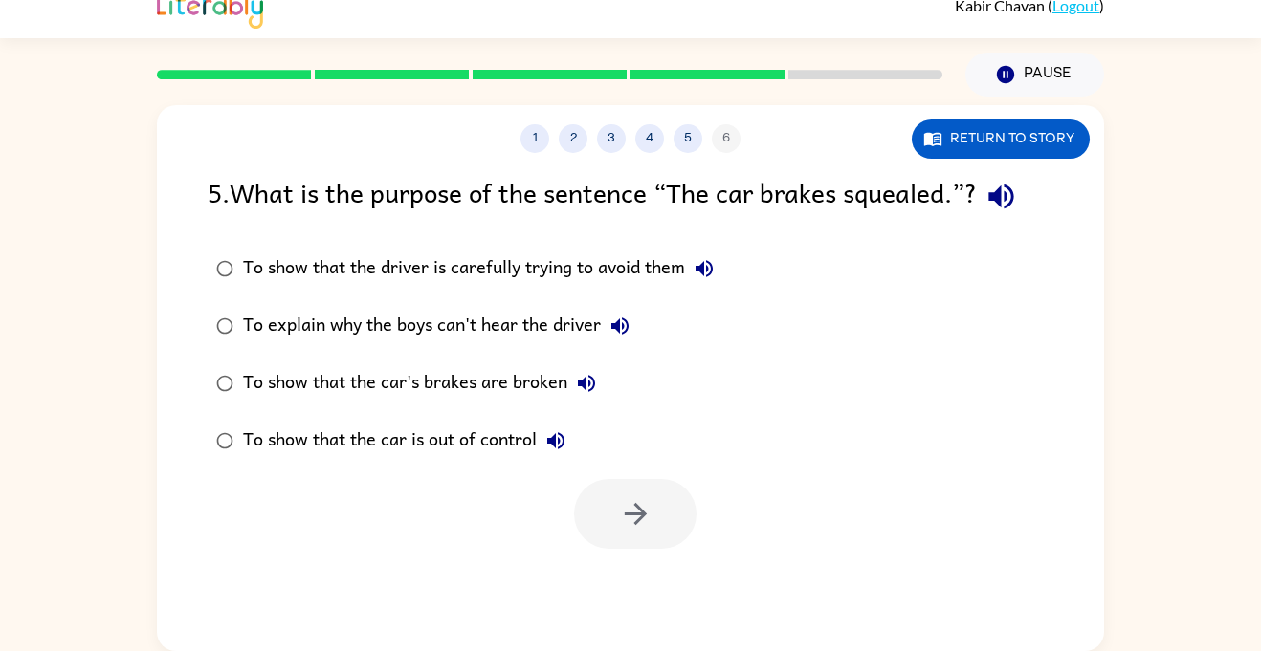
click at [582, 365] on button "To show that the car's brakes are broken" at bounding box center [586, 383] width 38 height 38
click at [716, 264] on icon "button" at bounding box center [704, 268] width 23 height 23
click at [1158, 456] on div "1 2 3 4 5 6 Return to story 5 . What is the purpose of the sentence “The car br…" at bounding box center [630, 374] width 1261 height 555
click at [505, 383] on div "To show that the car's brakes are broken" at bounding box center [424, 383] width 363 height 38
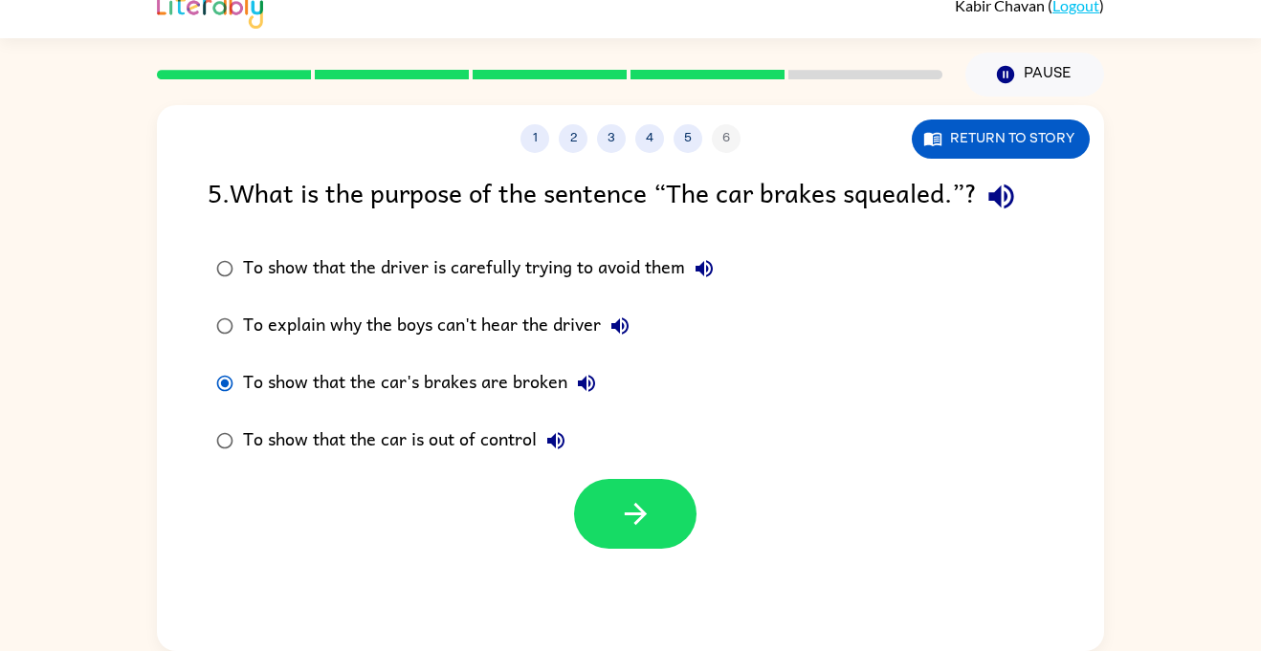
click at [487, 439] on div "To show that the car is out of control" at bounding box center [409, 441] width 332 height 38
click at [605, 498] on button "button" at bounding box center [635, 514] width 122 height 70
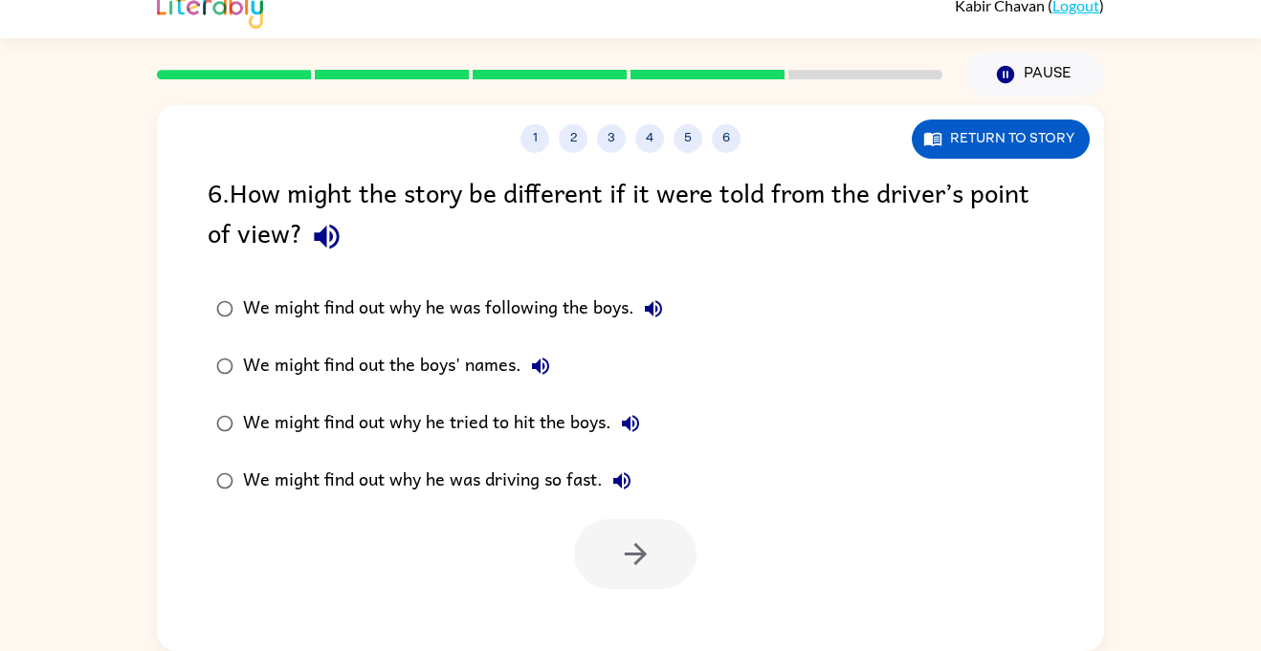
click at [530, 290] on div "We might find out why he was following the boys." at bounding box center [457, 309] width 429 height 38
click at [560, 489] on div "We might find out why he was driving so fast." at bounding box center [442, 481] width 398 height 38
click at [622, 545] on icon "button" at bounding box center [635, 554] width 33 height 33
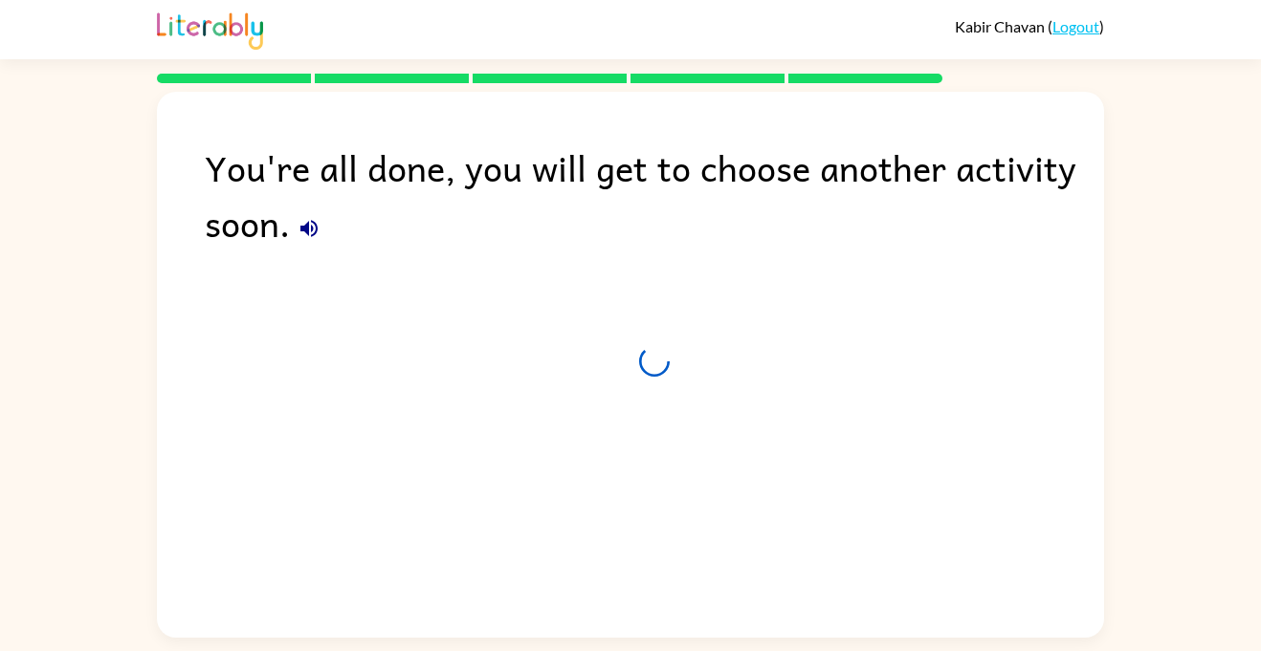
scroll to position [0, 0]
